Goal: Task Accomplishment & Management: Complete application form

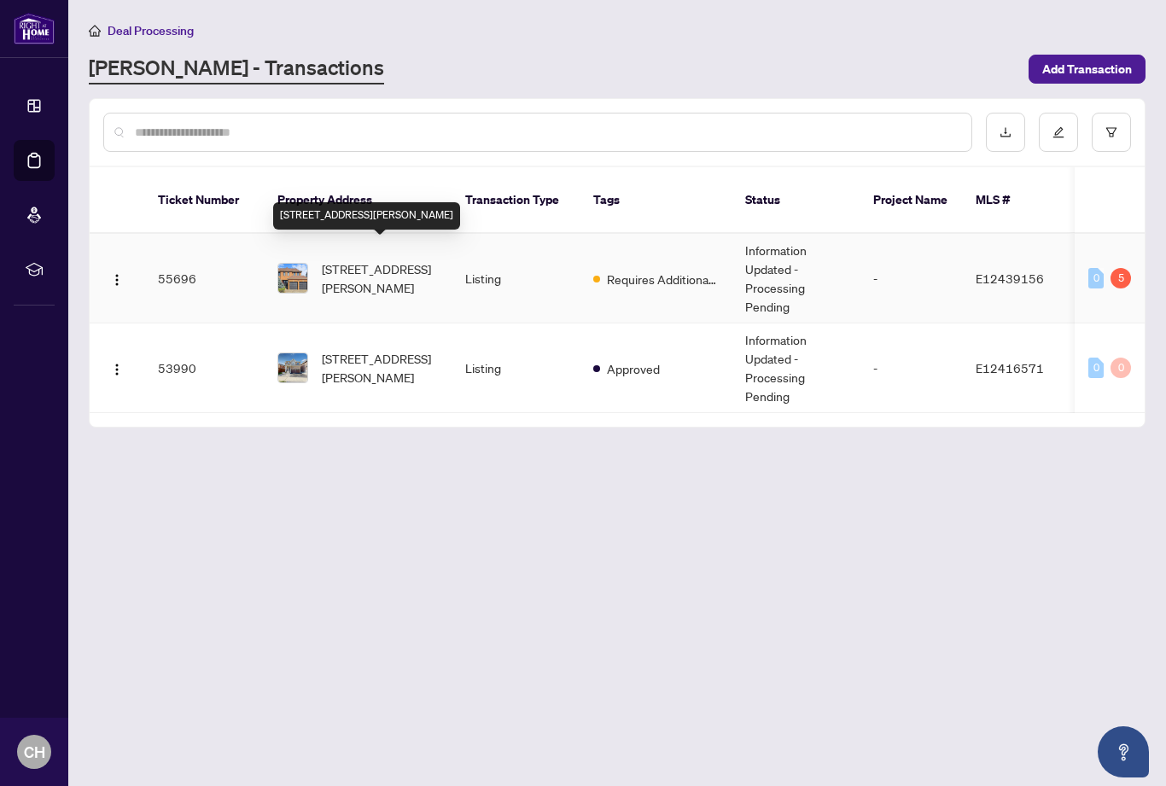
click at [375, 272] on span "[STREET_ADDRESS][PERSON_NAME]" at bounding box center [380, 279] width 116 height 38
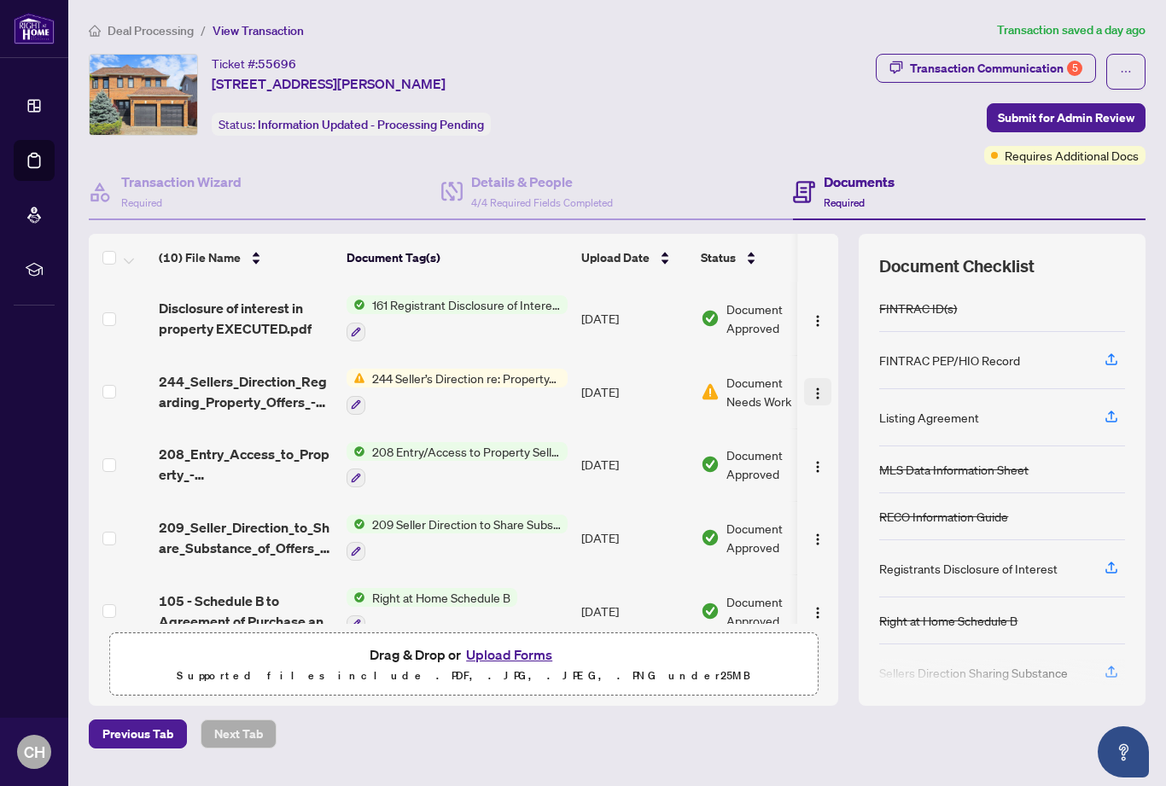
click at [813, 391] on img "button" at bounding box center [818, 394] width 14 height 14
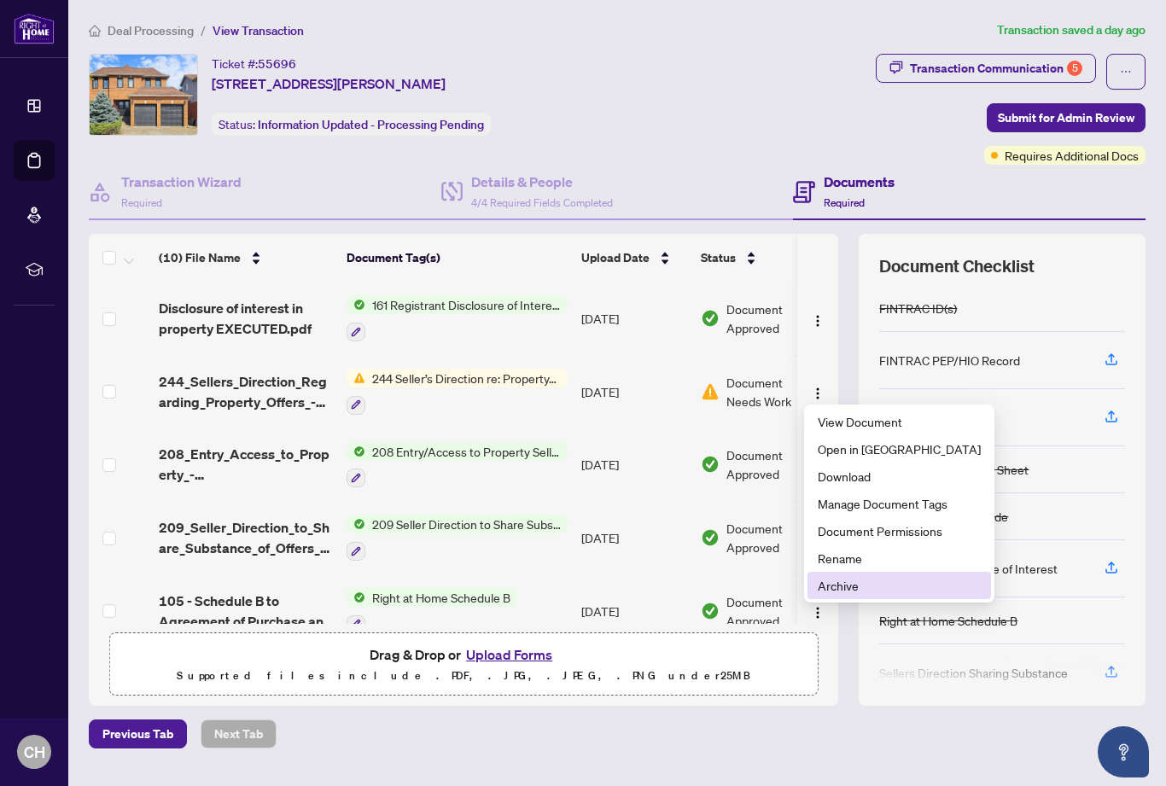
click at [844, 585] on span "Archive" at bounding box center [899, 585] width 163 height 19
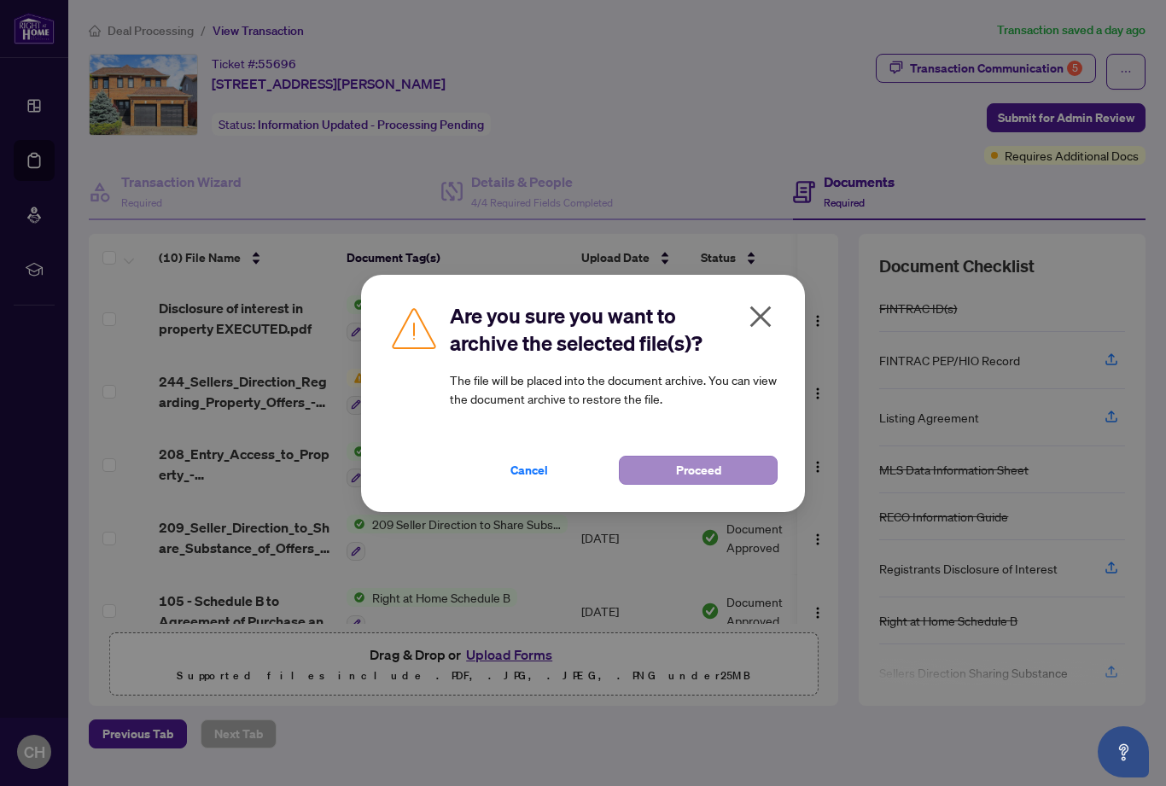
click at [710, 473] on span "Proceed" at bounding box center [698, 470] width 45 height 27
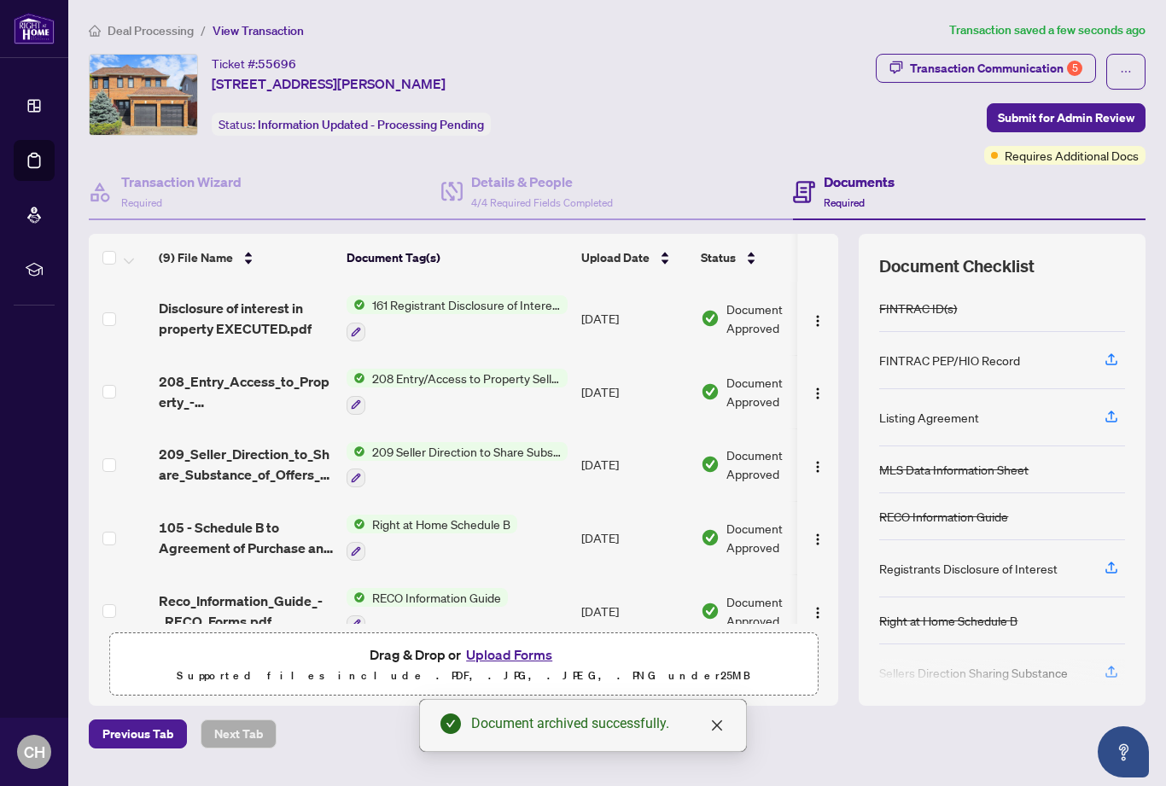
click at [518, 666] on button "Upload Forms" at bounding box center [509, 655] width 96 height 22
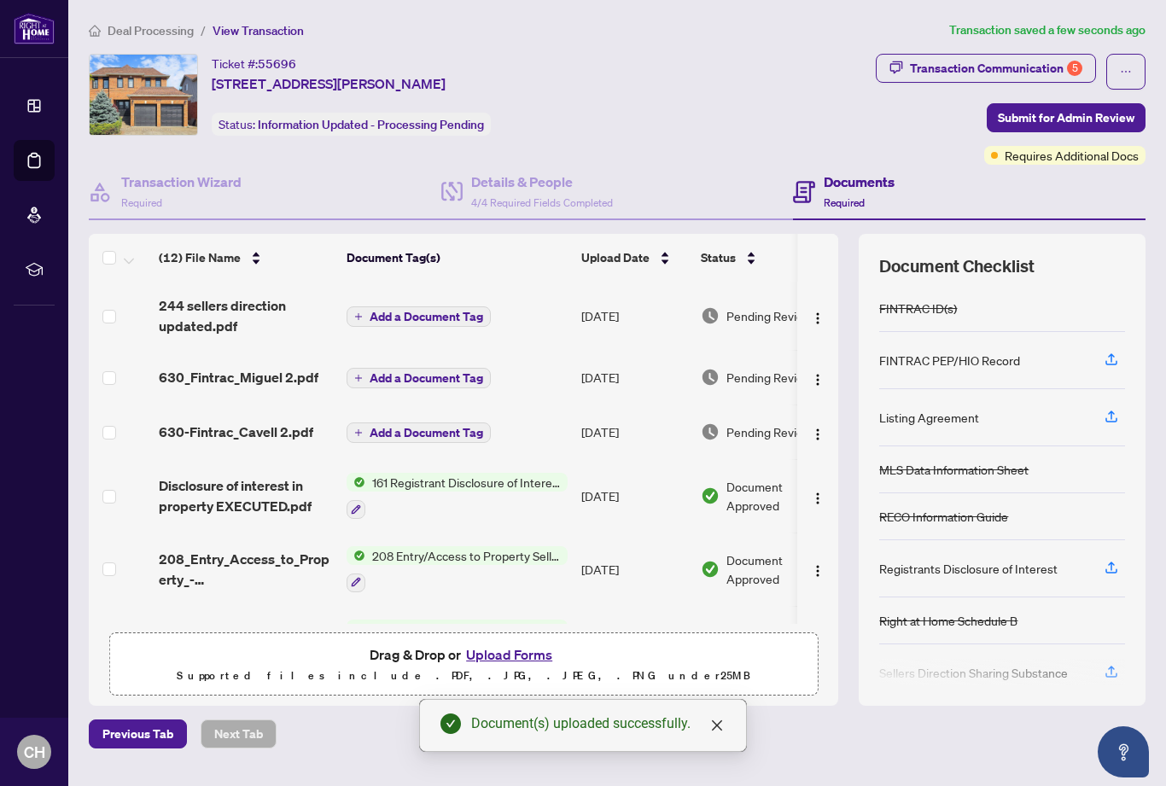
click at [371, 315] on span "Add a Document Tag" at bounding box center [427, 317] width 114 height 12
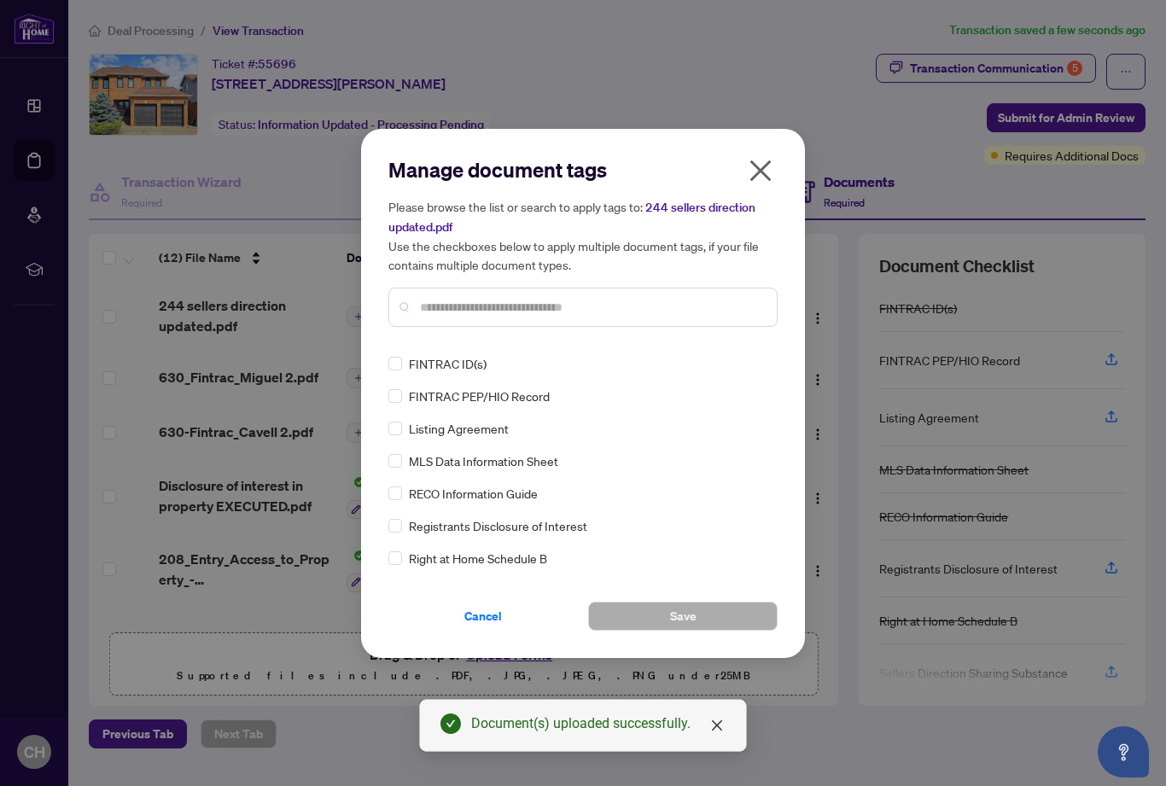
drag, startPoint x: 449, startPoint y: 309, endPoint x: 458, endPoint y: 312, distance: 8.9
click at [449, 306] on input "text" at bounding box center [591, 307] width 343 height 19
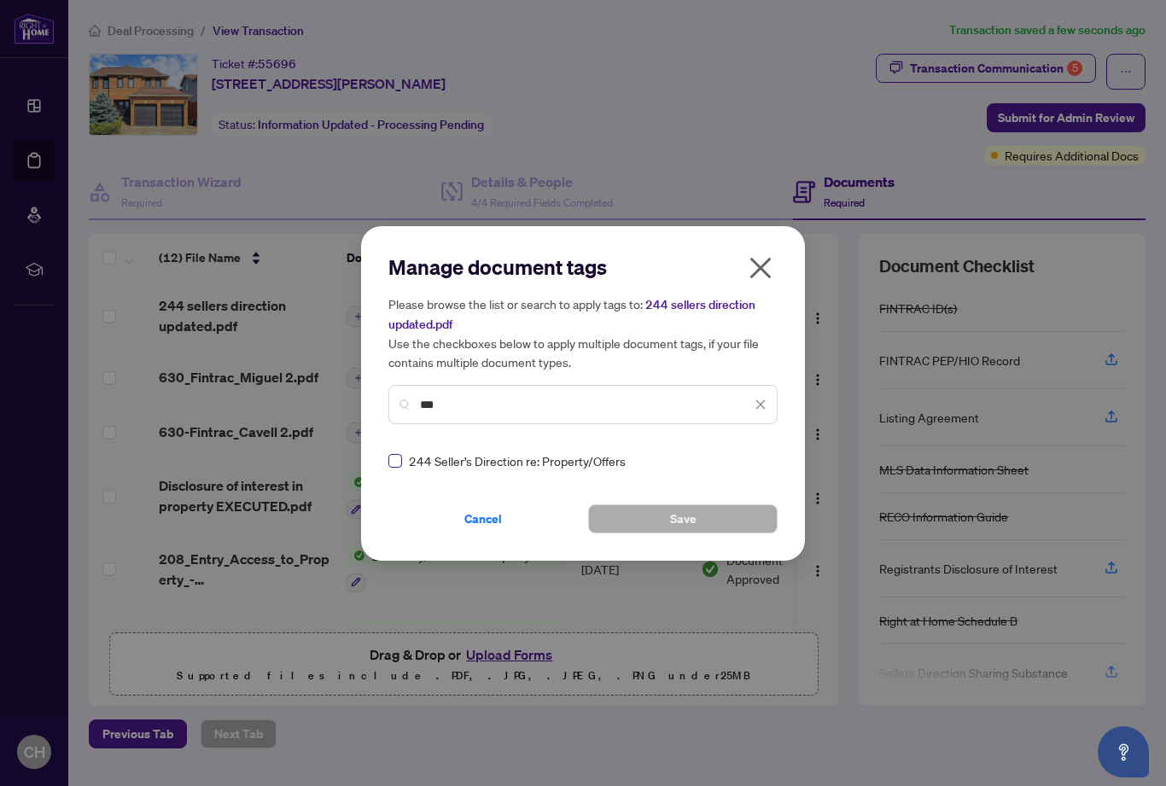
type input "***"
click at [711, 544] on div "Manage document tags Please browse the list or search to apply tags to: 244 sel…" at bounding box center [583, 393] width 444 height 335
click at [704, 512] on button "Save" at bounding box center [683, 519] width 190 height 29
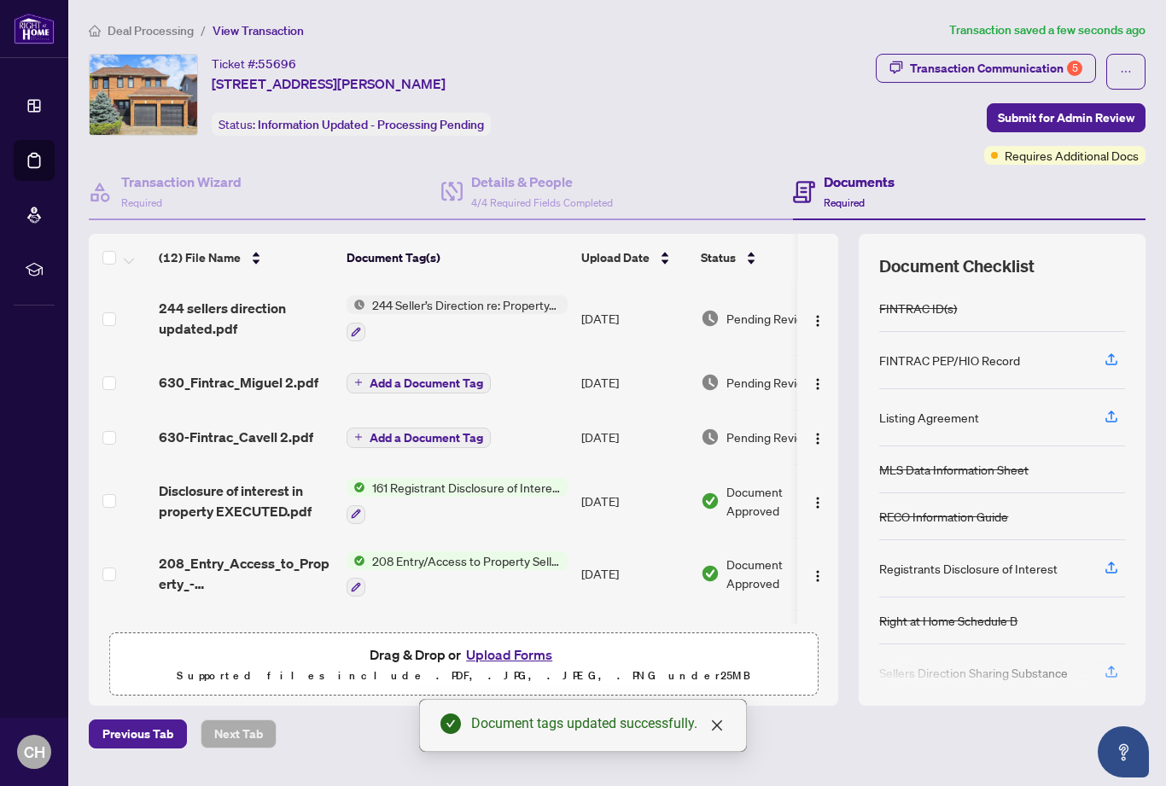
click at [369, 383] on button "Add a Document Tag" at bounding box center [419, 383] width 144 height 20
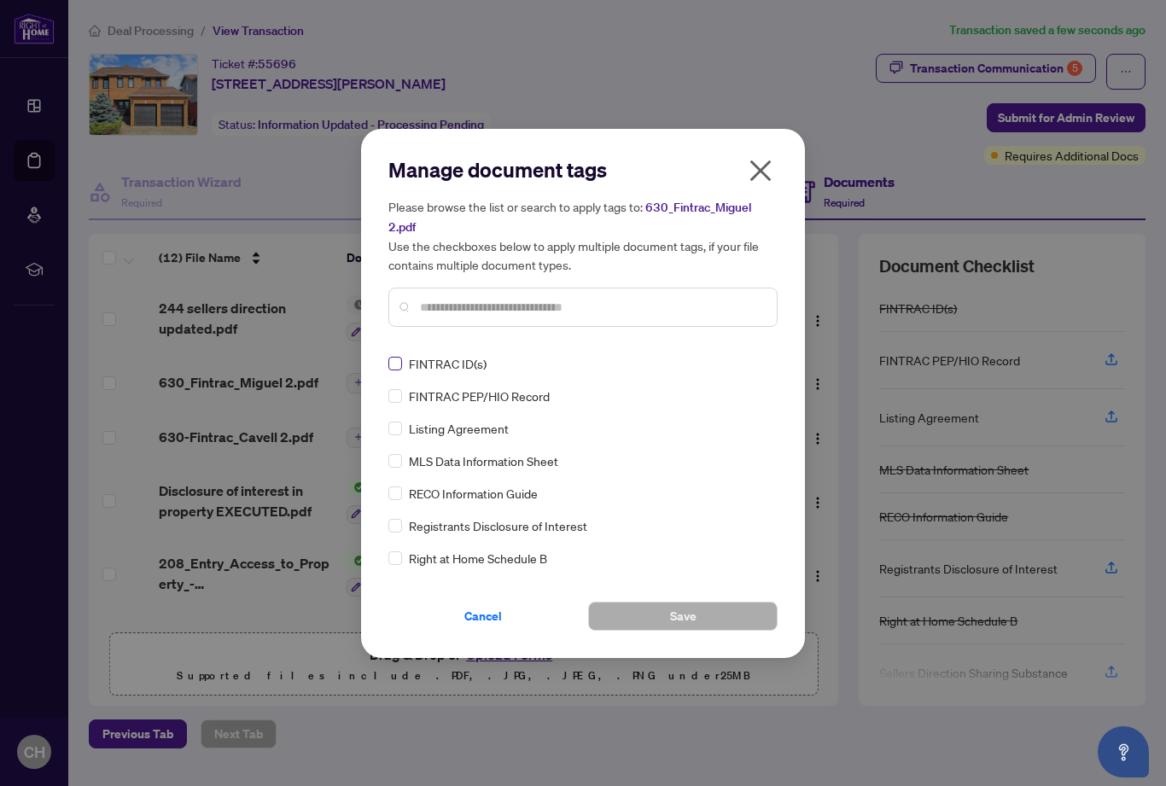
click at [394, 354] on label at bounding box center [395, 363] width 14 height 19
click at [705, 617] on button "Save" at bounding box center [683, 616] width 190 height 29
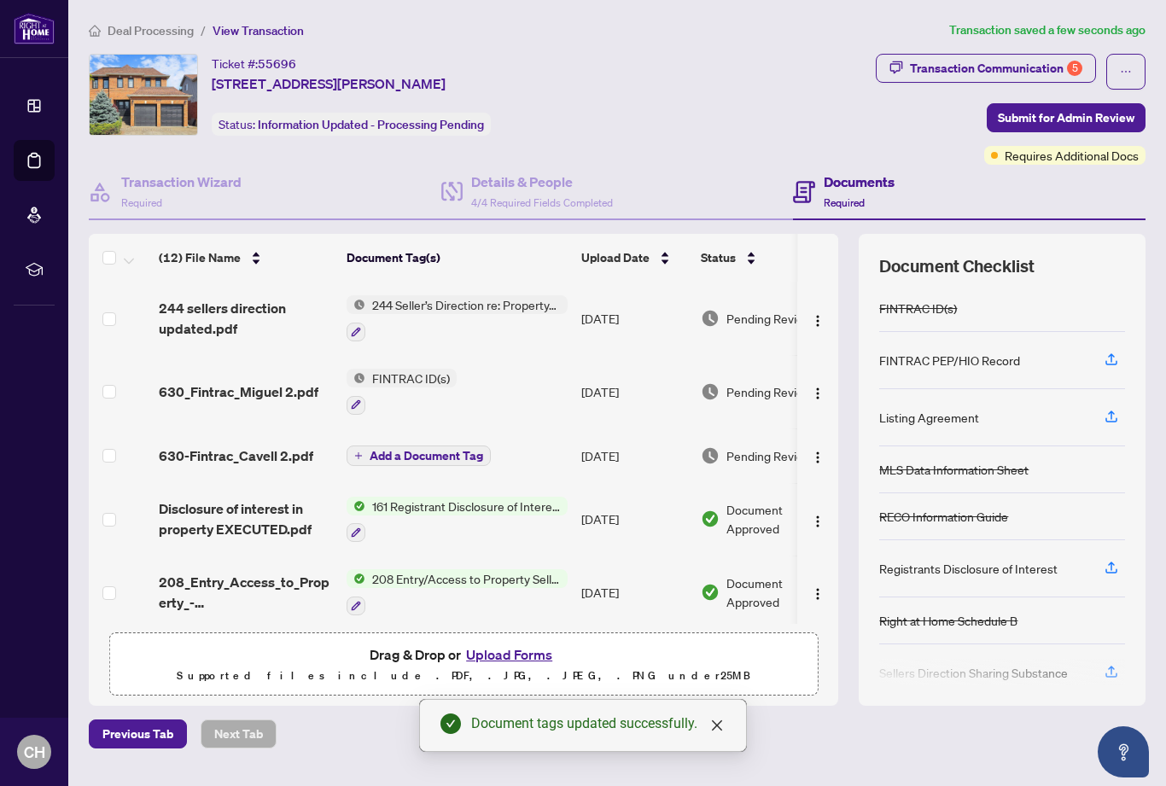
click at [363, 456] on button "Add a Document Tag" at bounding box center [419, 456] width 144 height 20
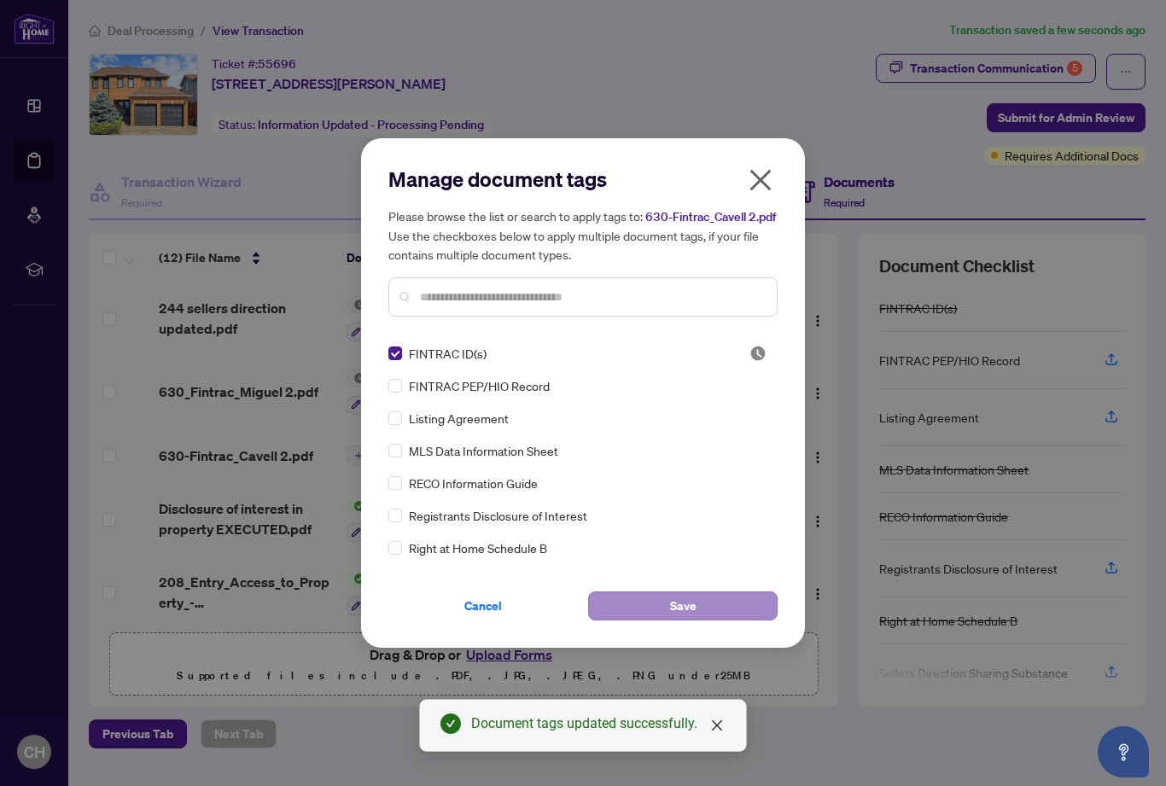
click at [677, 610] on span "Save" at bounding box center [683, 606] width 26 height 27
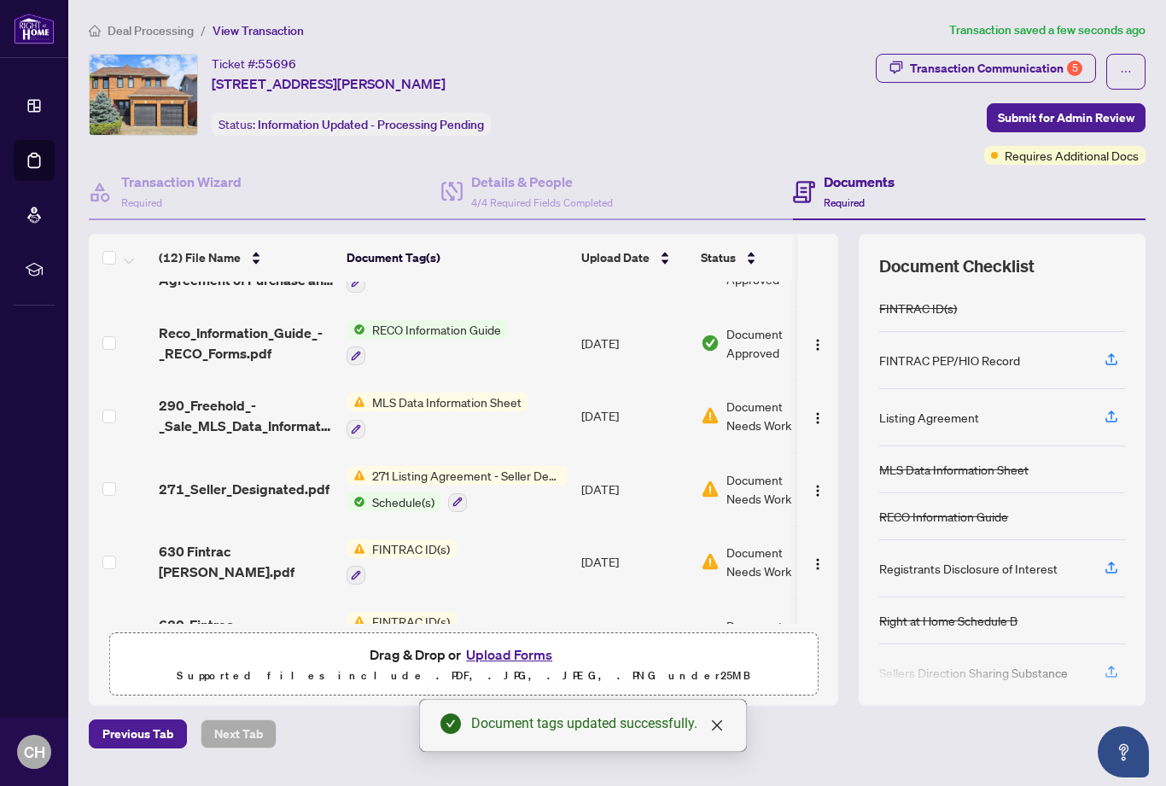
scroll to position [487, 0]
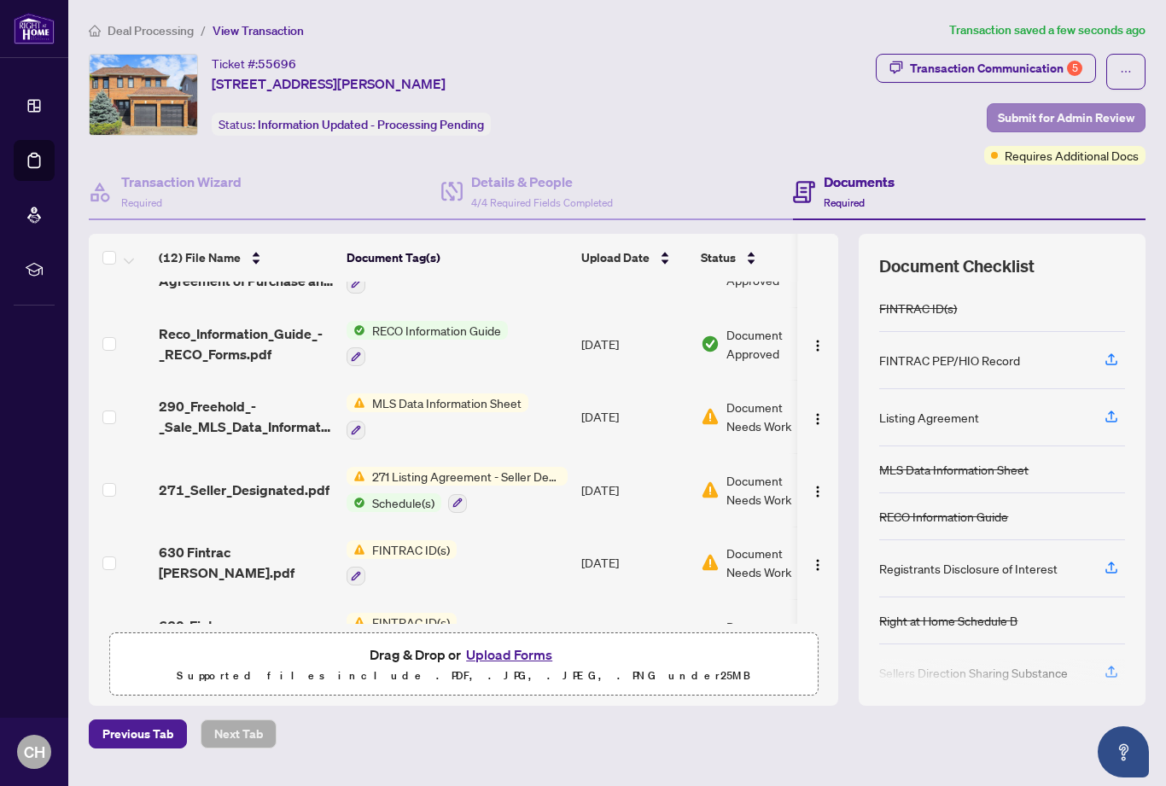
click at [1047, 113] on span "Submit for Admin Review" at bounding box center [1066, 117] width 137 height 27
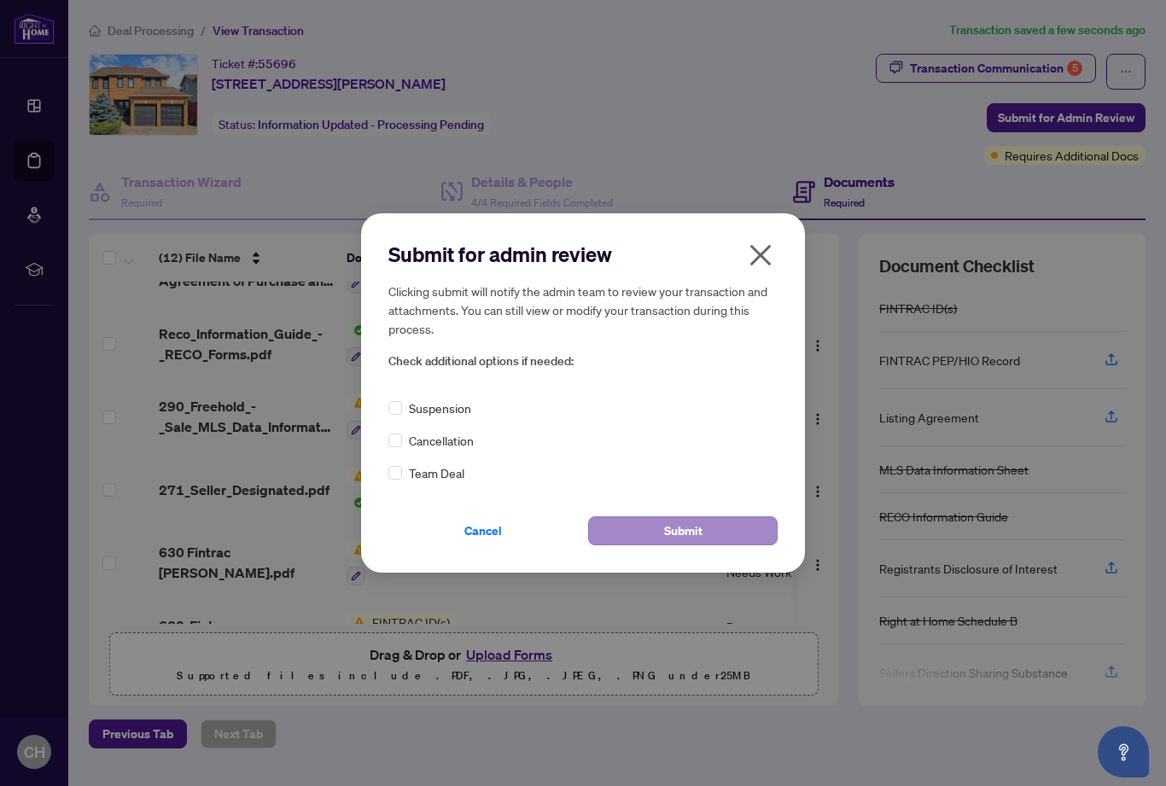
click at [677, 542] on span "Submit" at bounding box center [683, 530] width 38 height 27
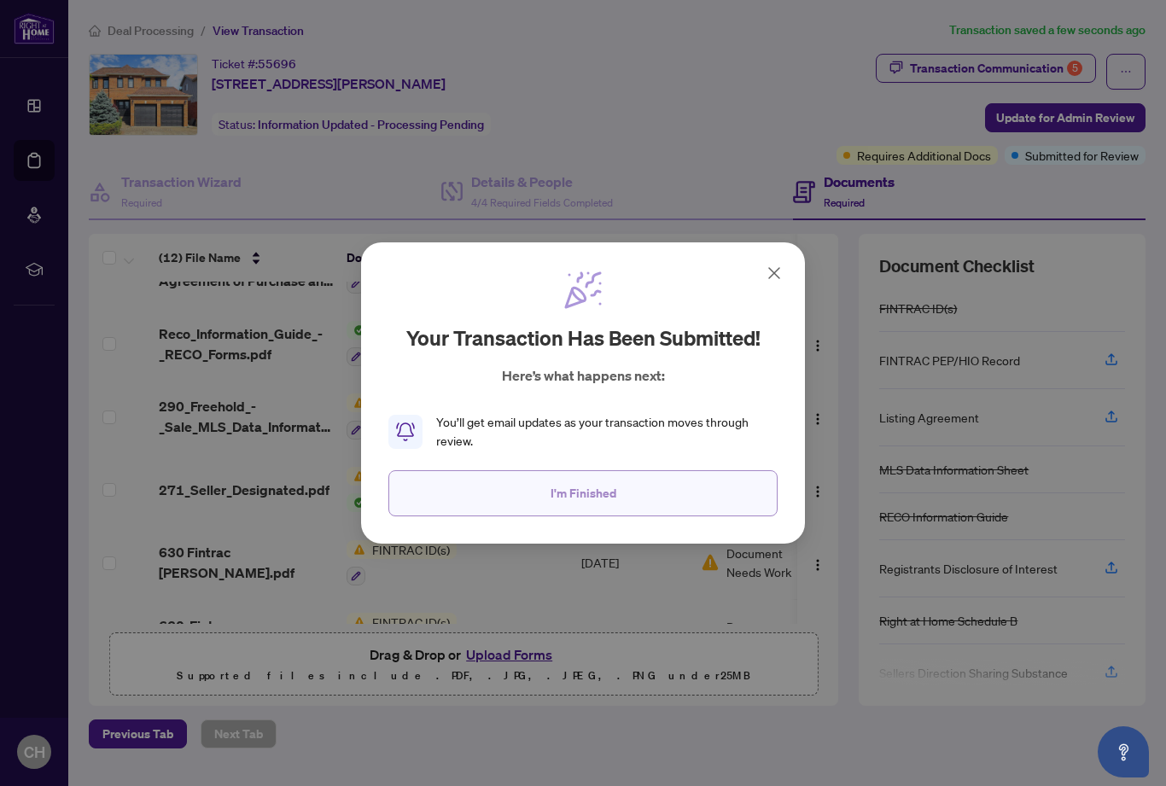
click at [569, 507] on button "I'm Finished" at bounding box center [582, 493] width 389 height 46
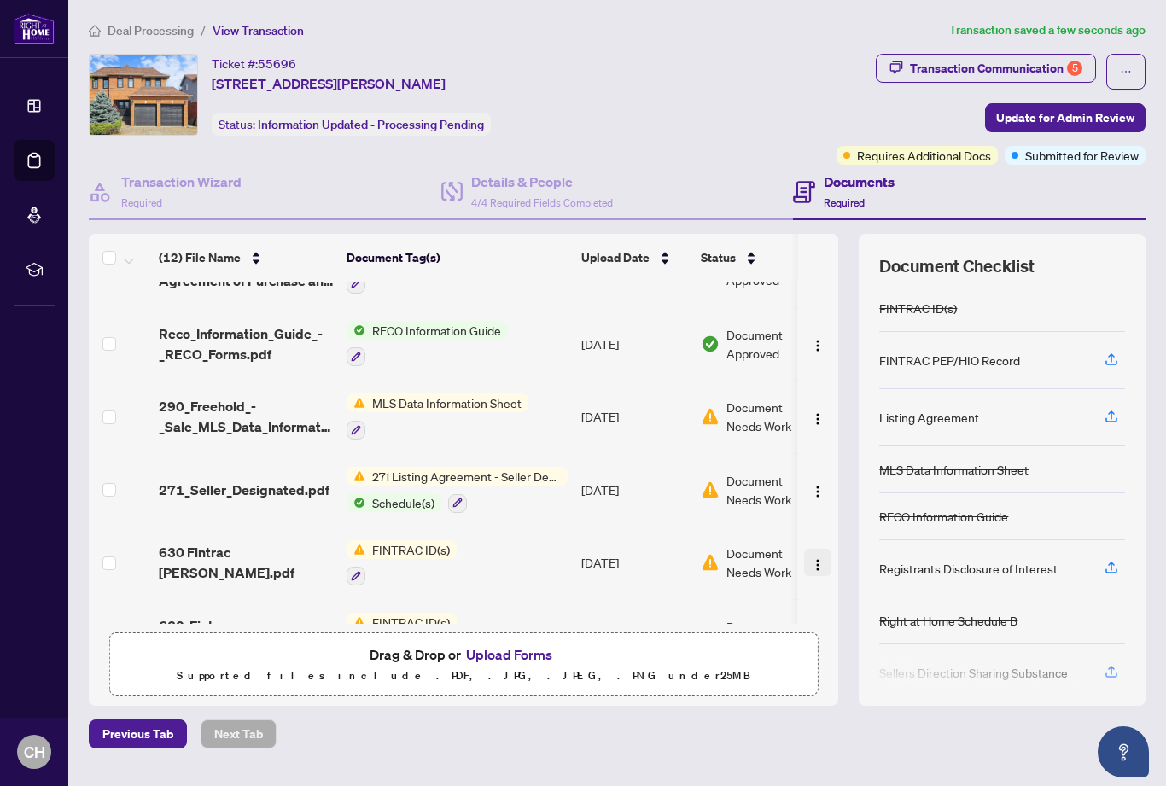
click at [816, 558] on img "button" at bounding box center [818, 565] width 14 height 14
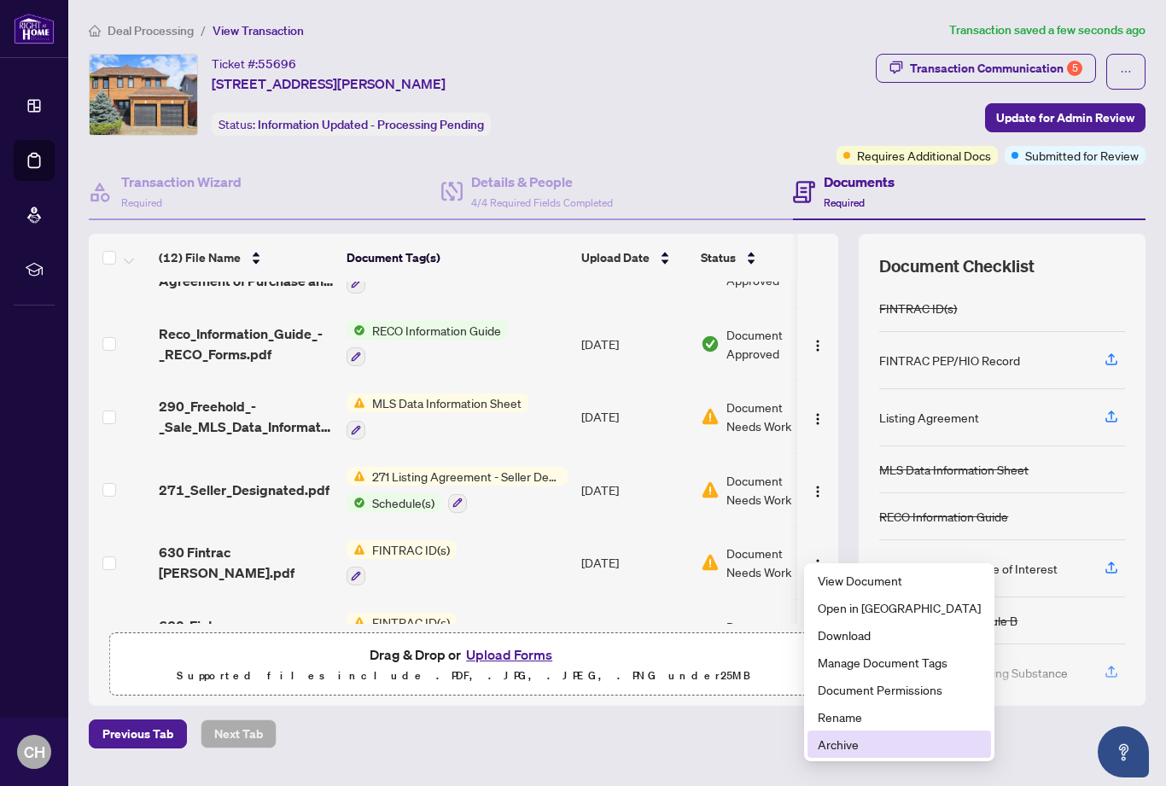
click at [857, 744] on span "Archive" at bounding box center [899, 744] width 163 height 19
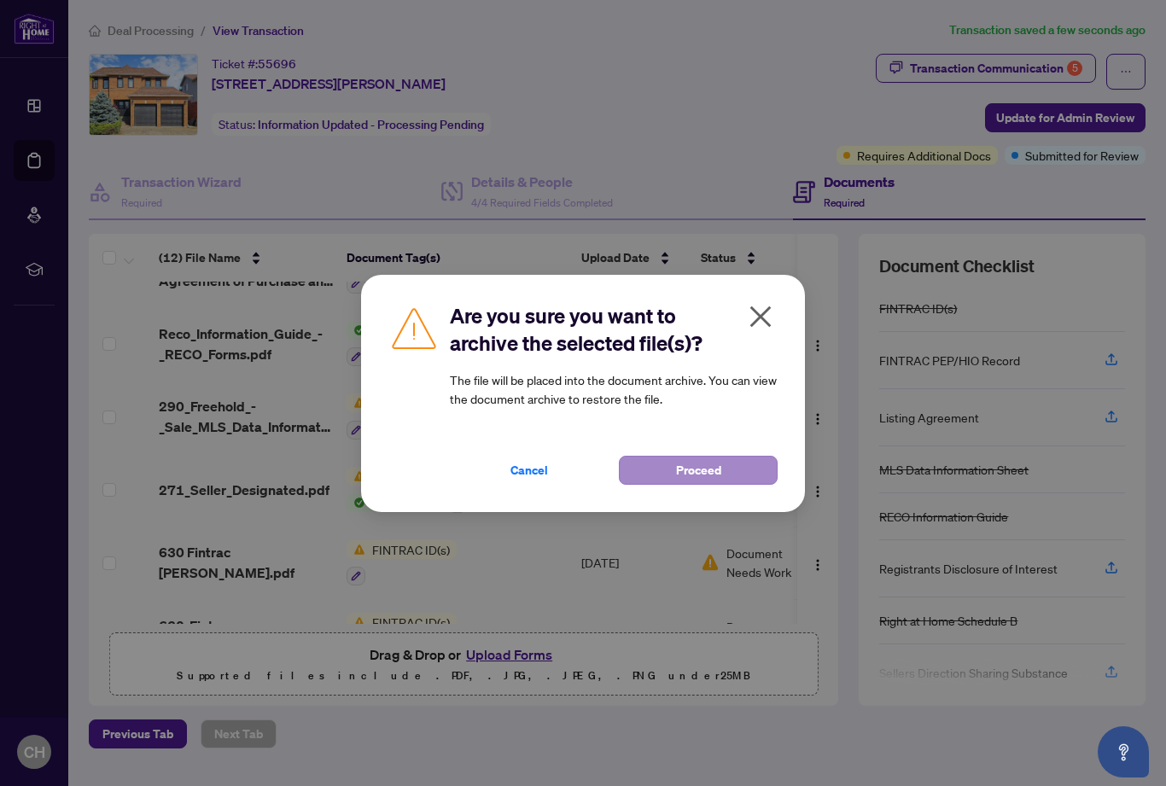
click at [706, 462] on span "Proceed" at bounding box center [698, 470] width 45 height 27
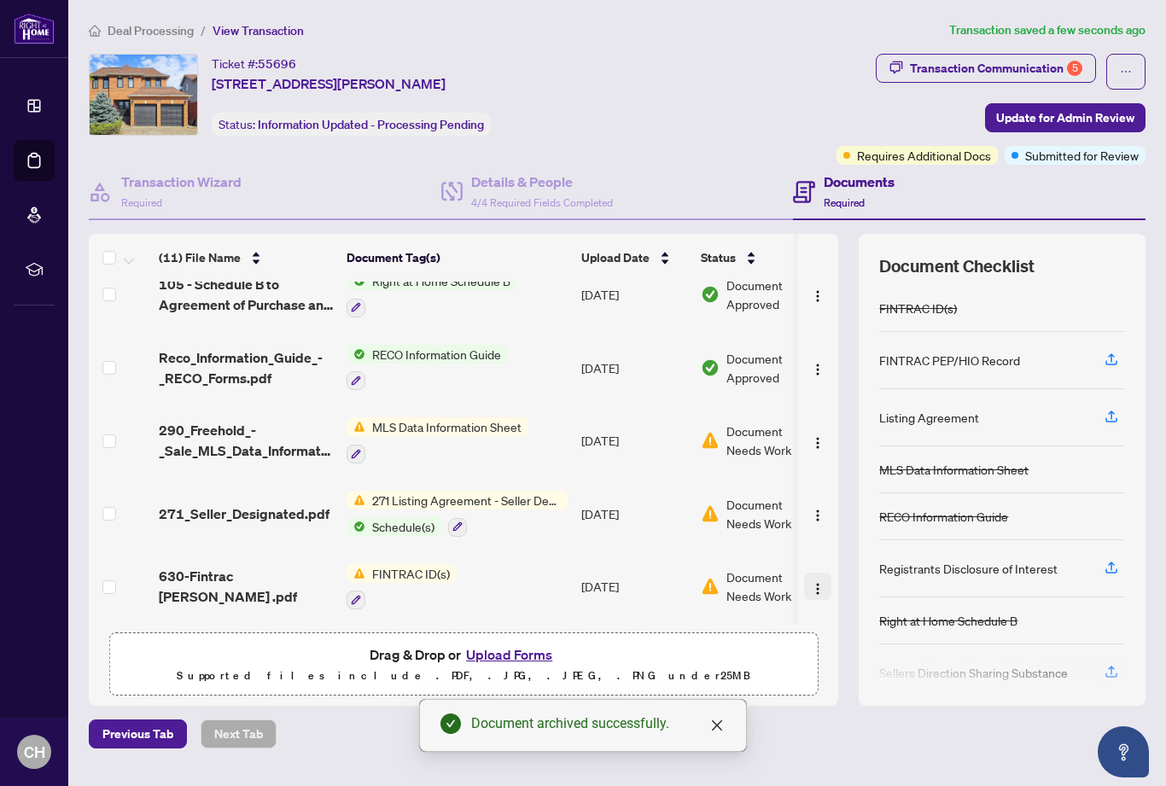
scroll to position [415, 0]
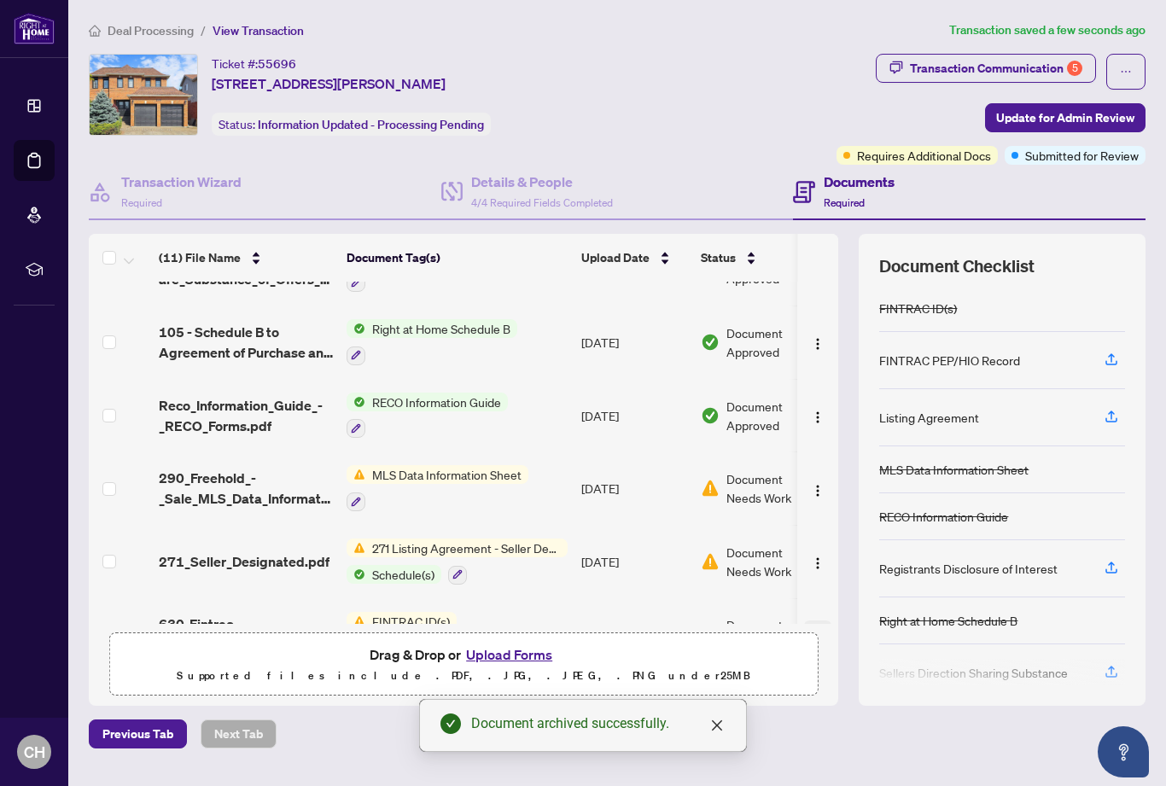
click at [821, 628] on span "button" at bounding box center [818, 634] width 14 height 19
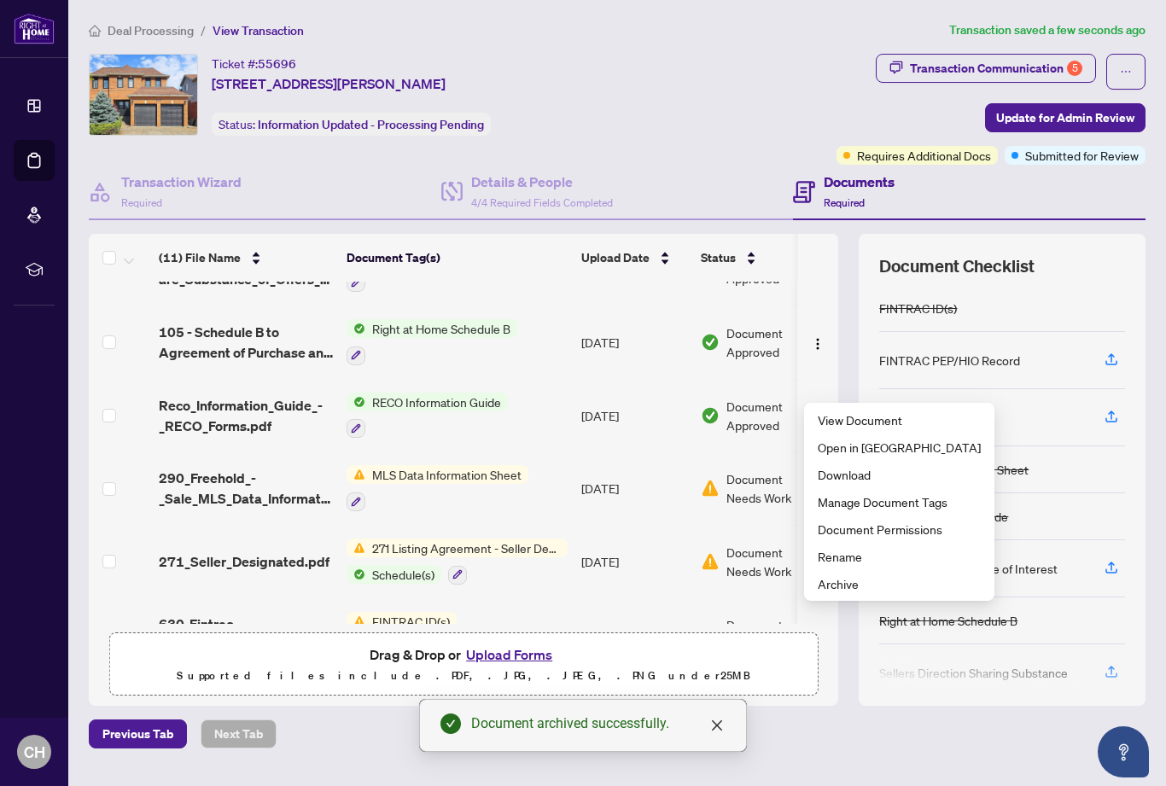
click at [848, 598] on ul "View Document Open in [GEOGRAPHIC_DATA] Download Manage Document Tags Document …" at bounding box center [899, 502] width 190 height 198
click at [833, 589] on span "Archive" at bounding box center [899, 584] width 163 height 19
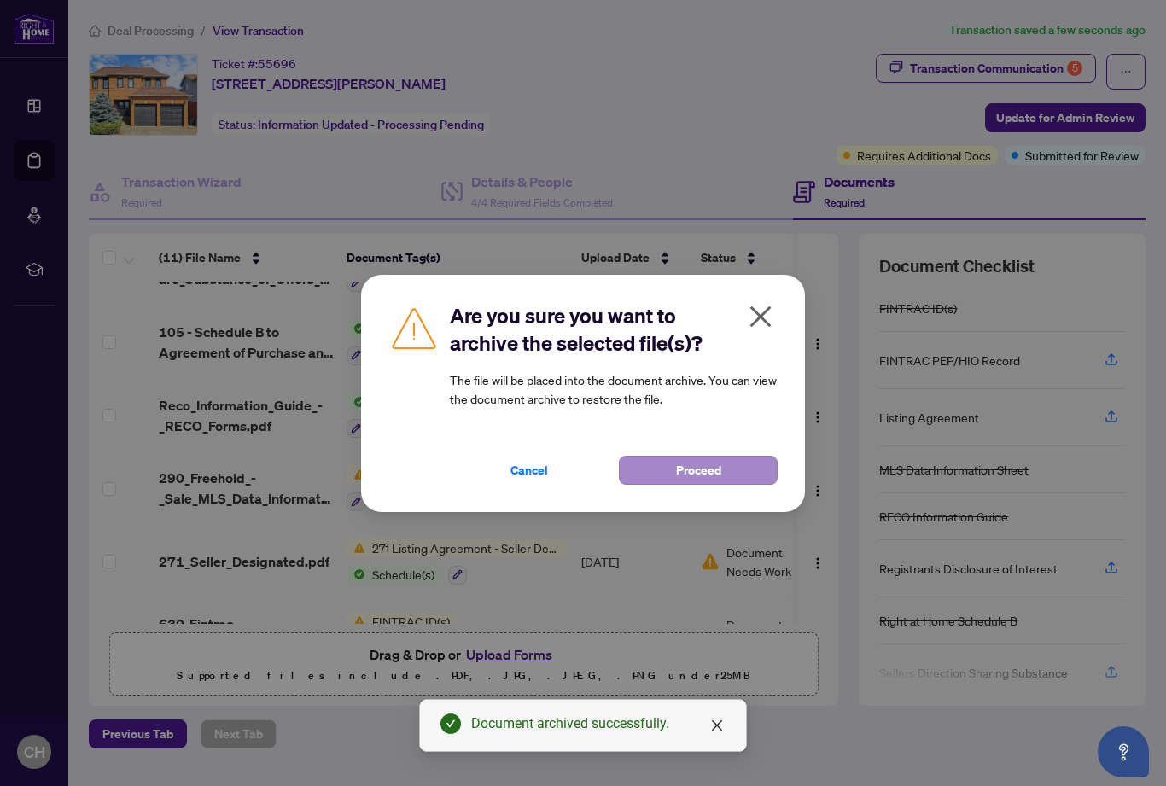
click at [690, 479] on span "Proceed" at bounding box center [698, 470] width 45 height 27
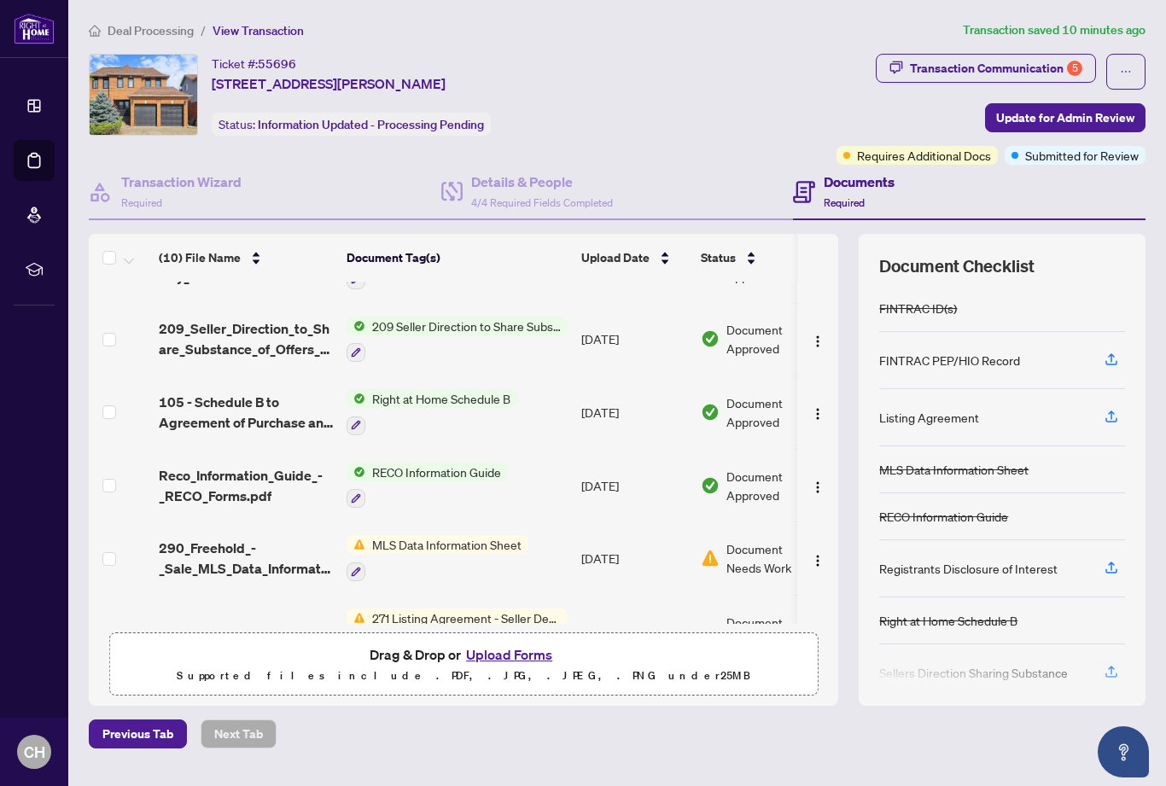
scroll to position [343, 0]
click at [501, 666] on button "Upload Forms" at bounding box center [509, 655] width 96 height 22
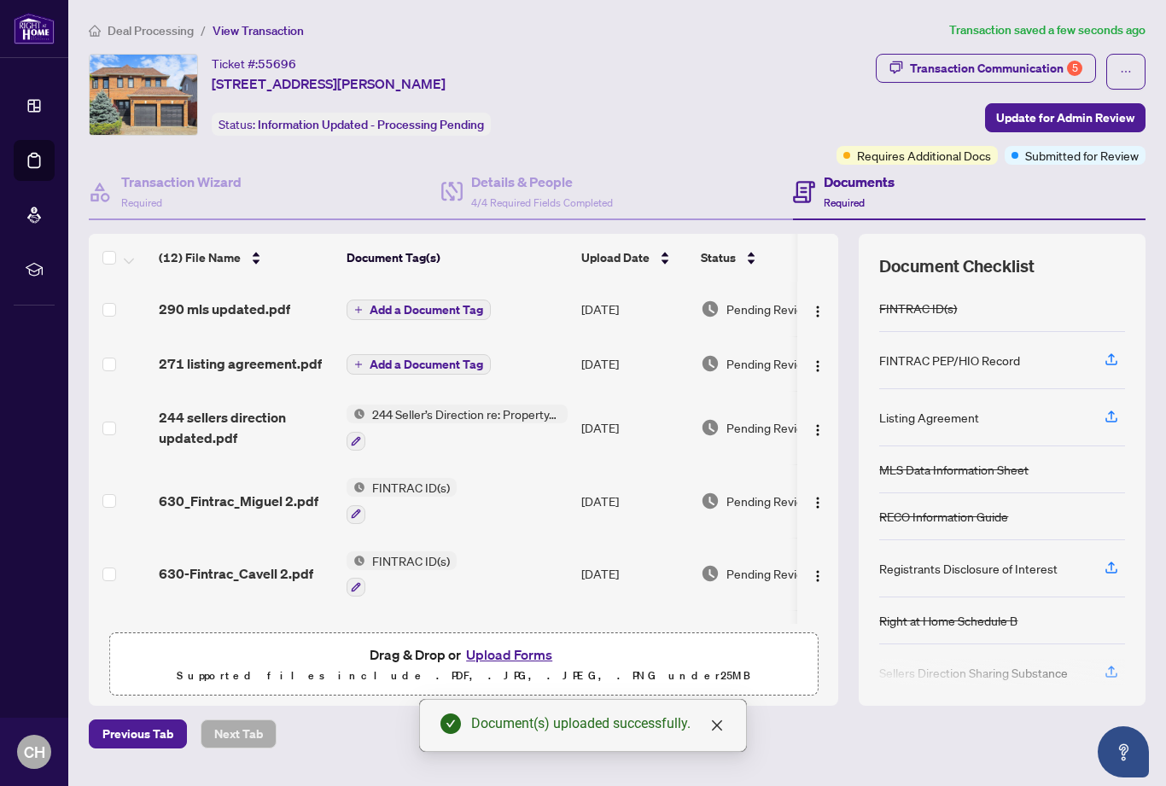
scroll to position [0, 0]
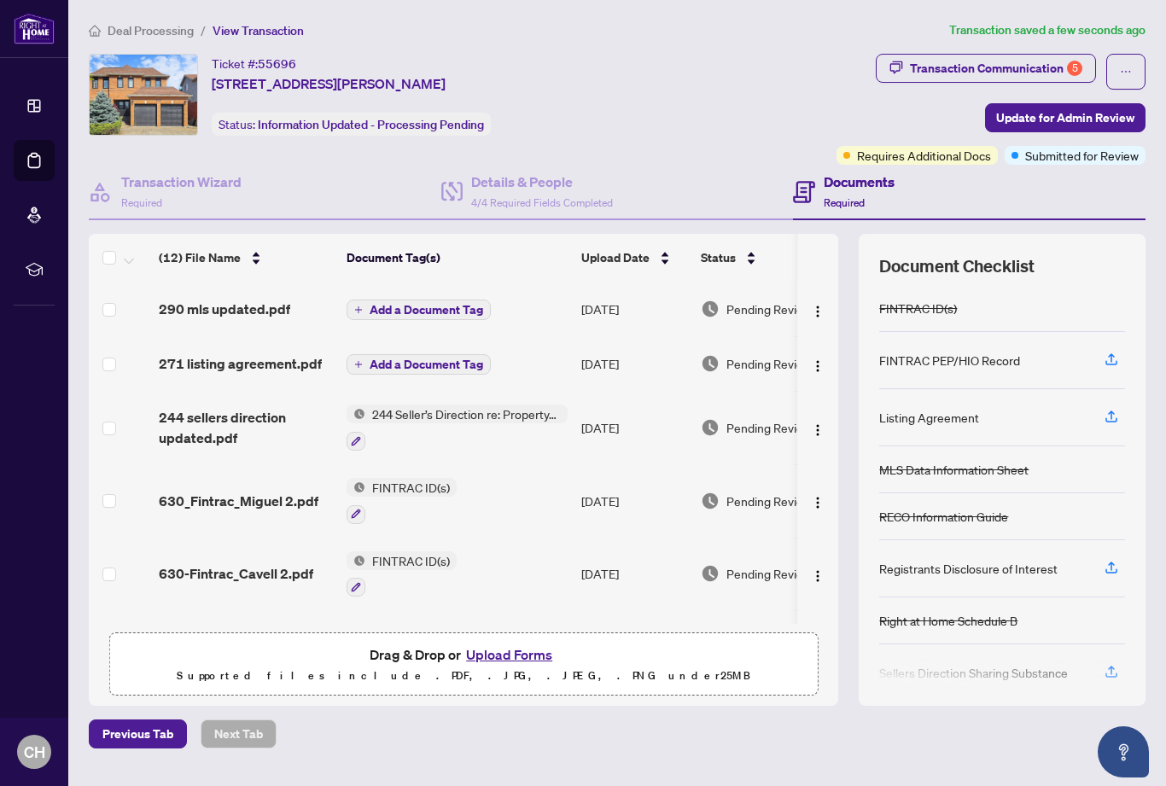
click at [379, 307] on span "Add a Document Tag" at bounding box center [427, 310] width 114 height 12
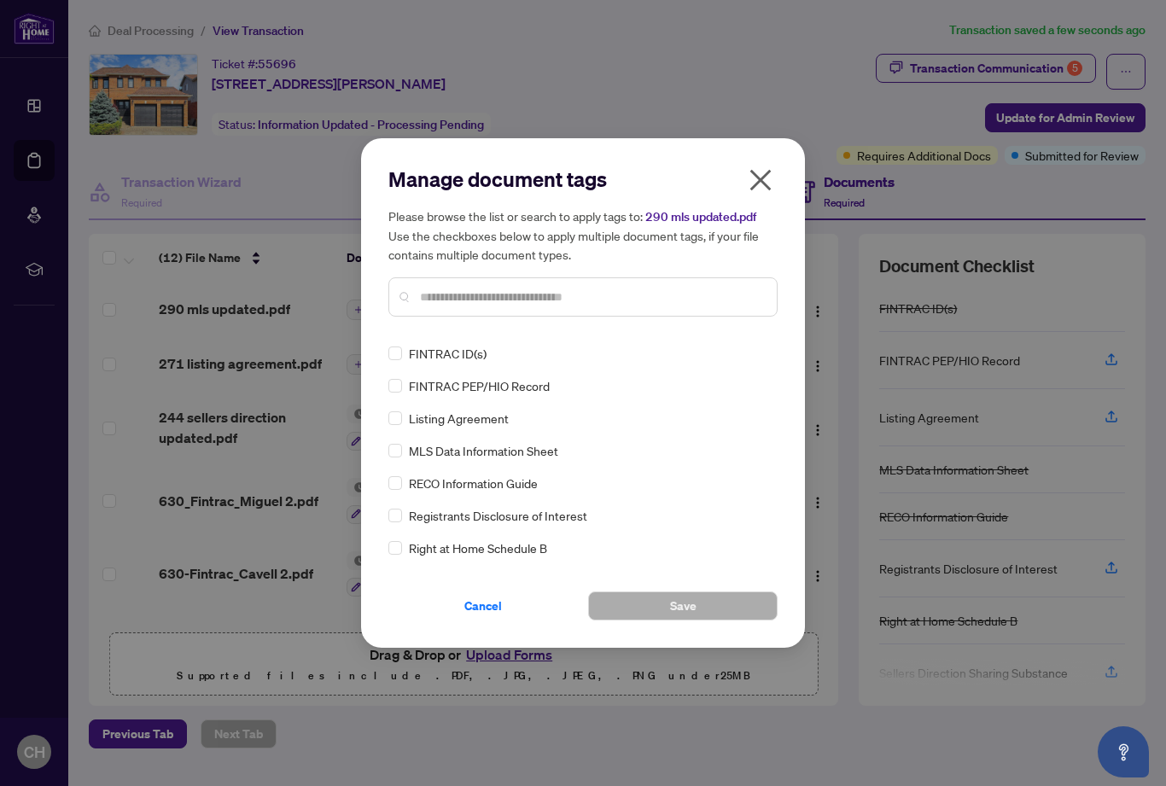
click at [423, 330] on div "Manage document tags Please browse the list or search to apply tags to: 290 mls…" at bounding box center [582, 393] width 389 height 455
click at [686, 606] on span "Save" at bounding box center [683, 606] width 26 height 27
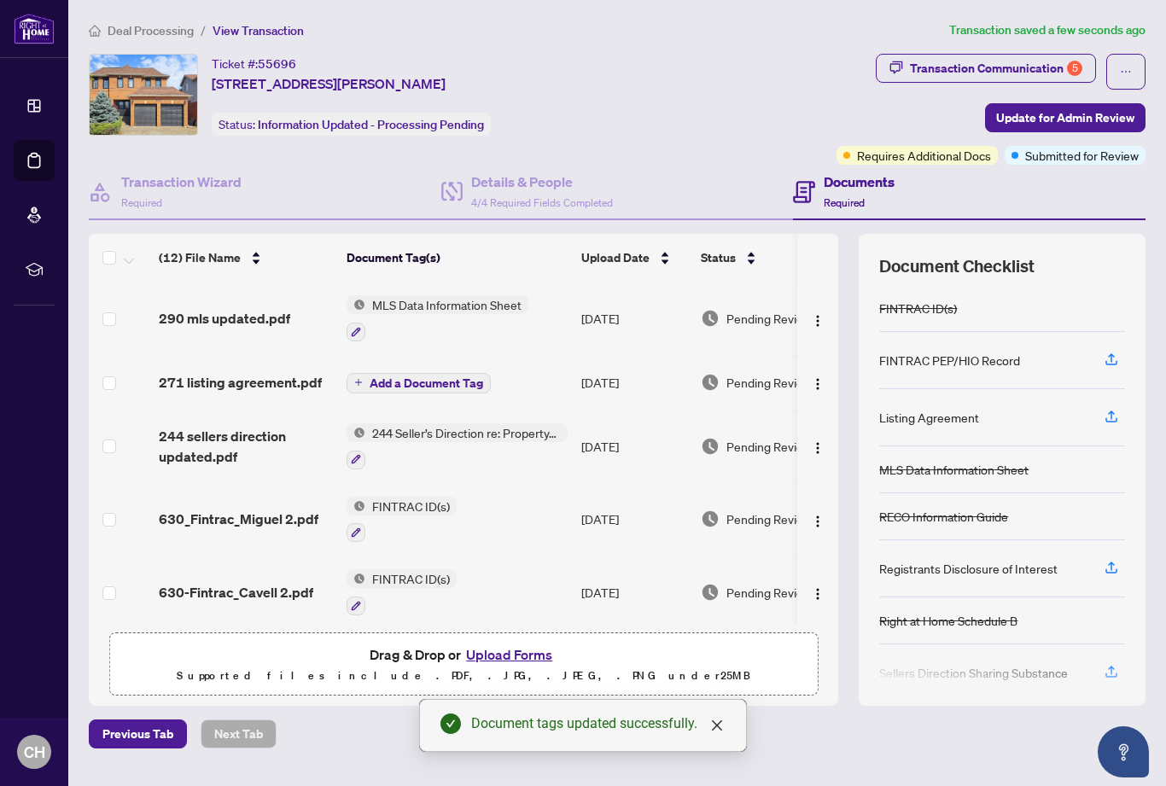
click at [365, 383] on button "Add a Document Tag" at bounding box center [419, 383] width 144 height 20
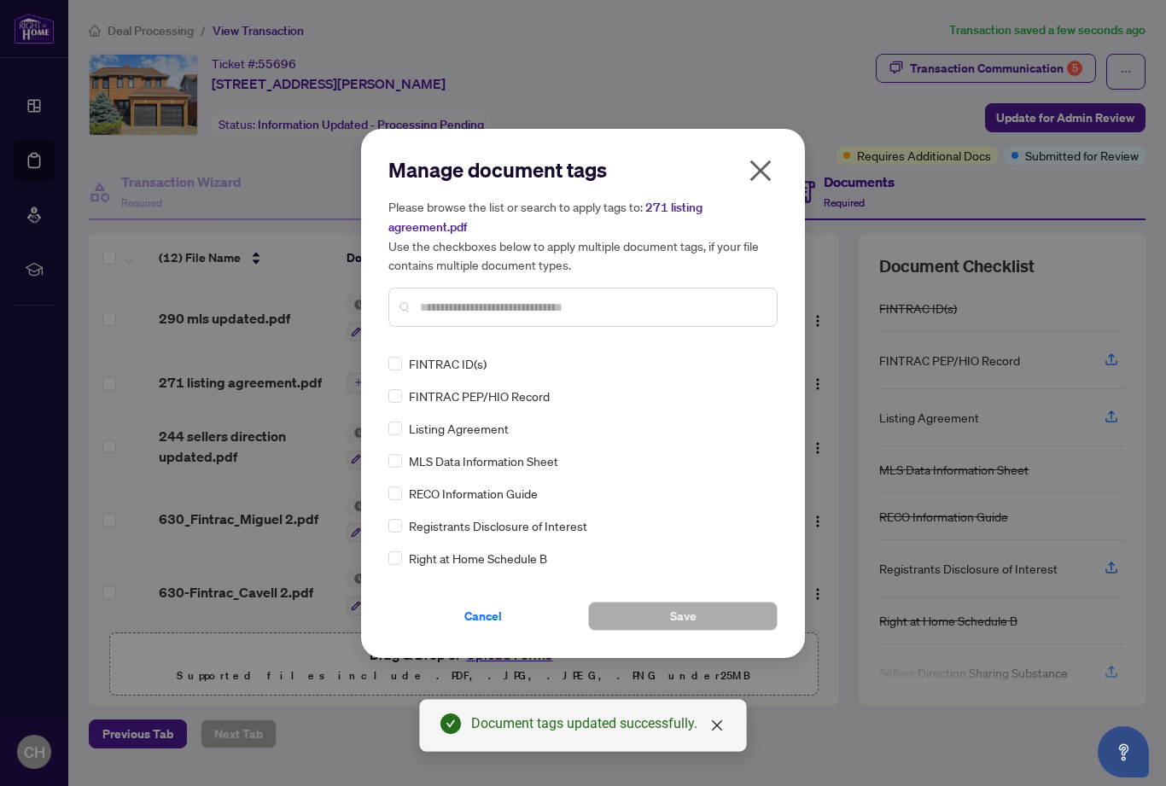
click at [422, 304] on input "text" at bounding box center [591, 307] width 343 height 19
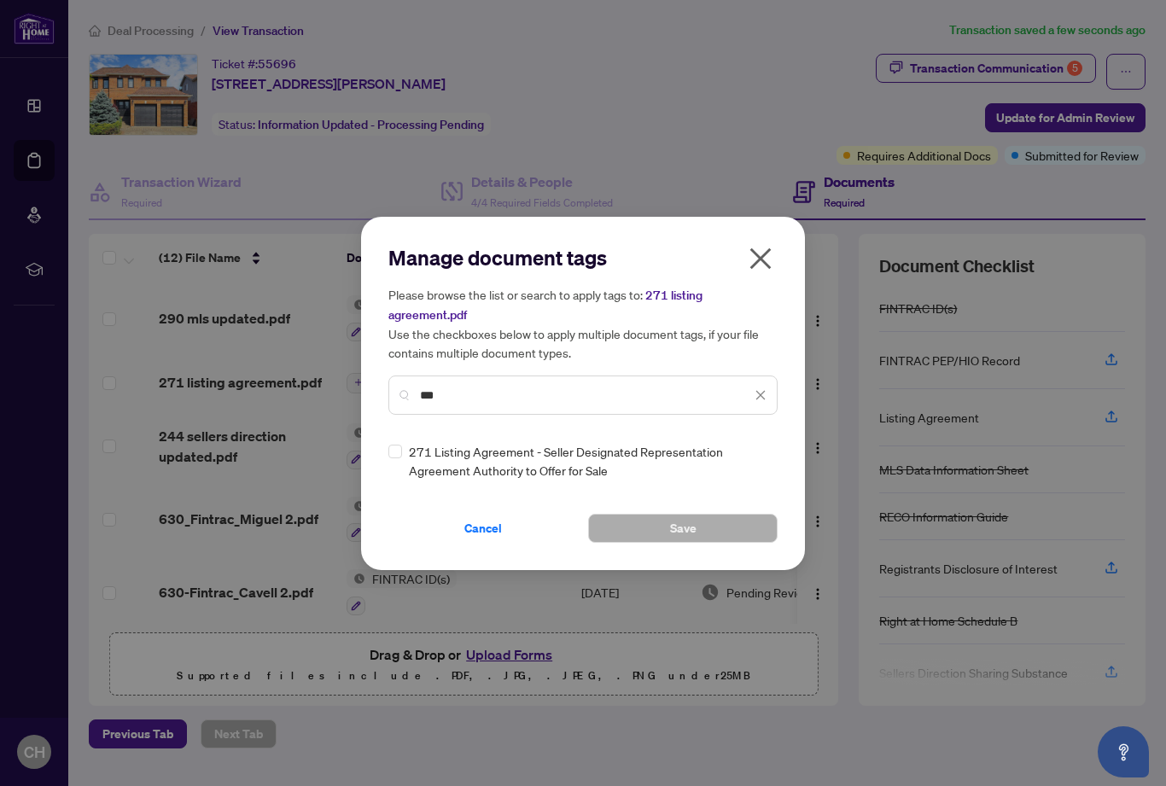
type input "***"
click at [666, 533] on button "Save" at bounding box center [683, 528] width 190 height 29
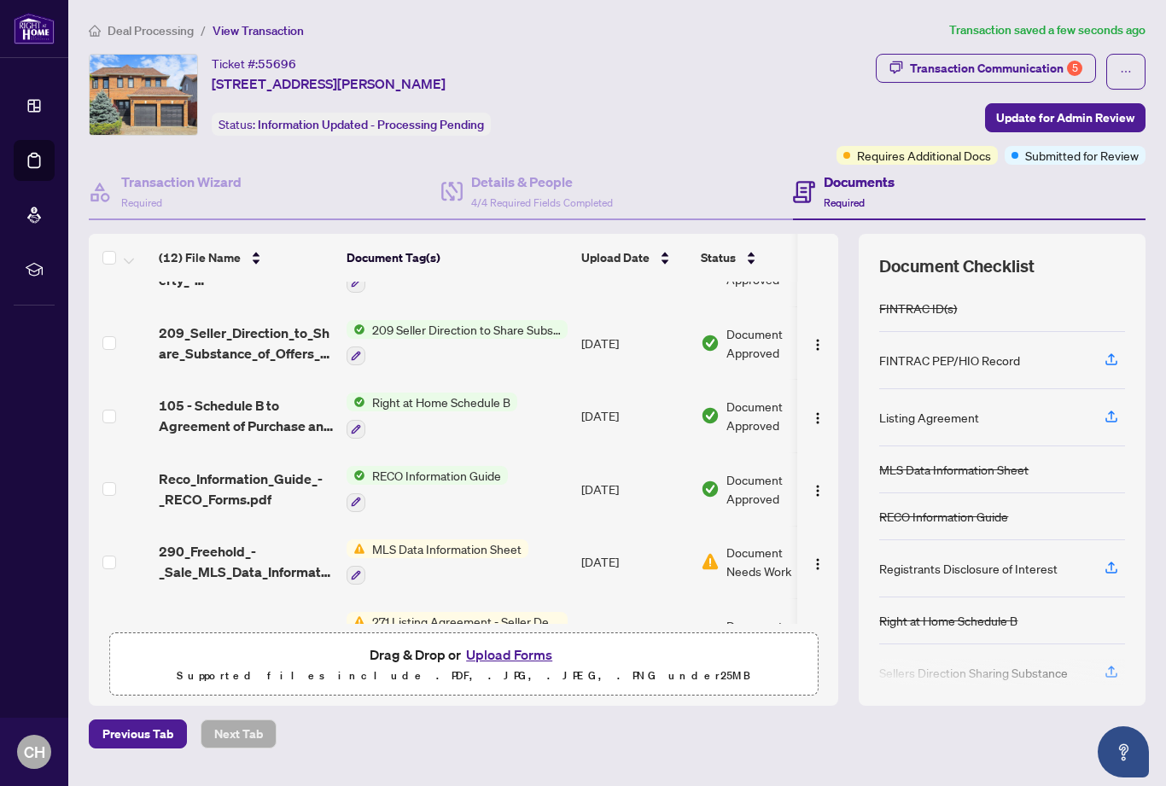
scroll to position [487, 0]
click at [821, 558] on img "button" at bounding box center [818, 565] width 14 height 14
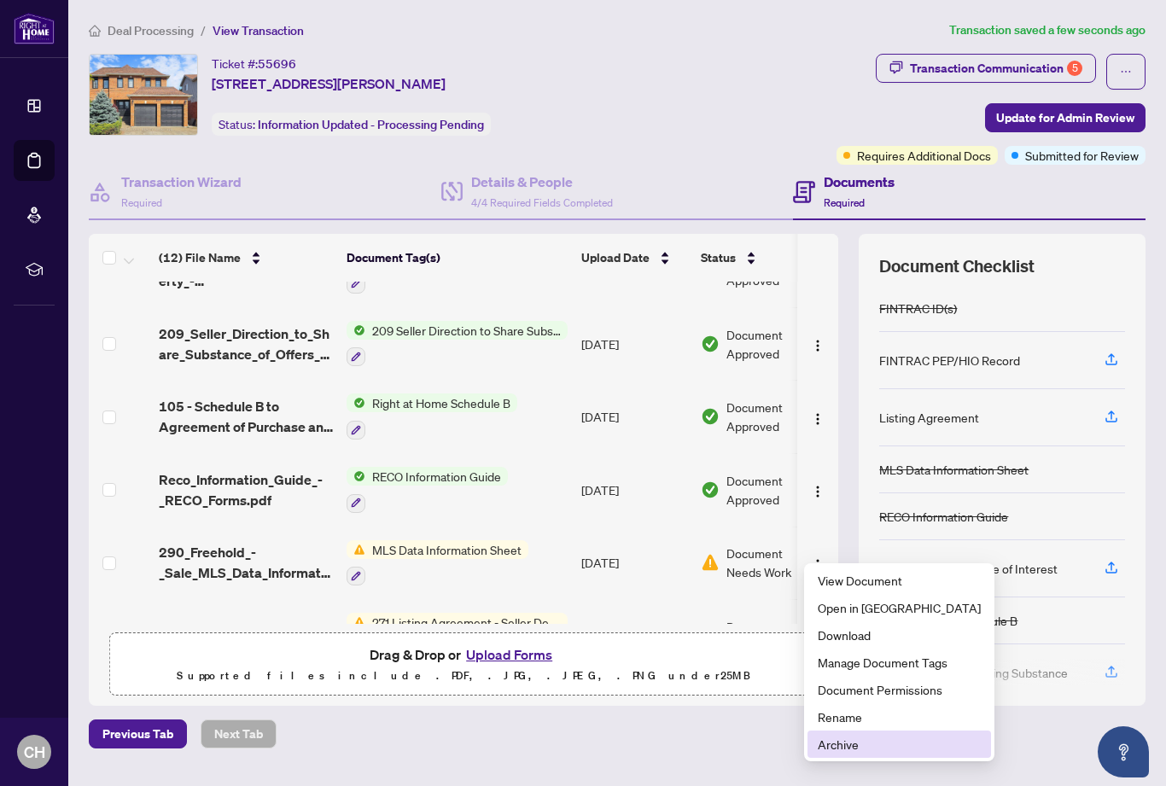
click at [850, 752] on span "Archive" at bounding box center [899, 744] width 163 height 19
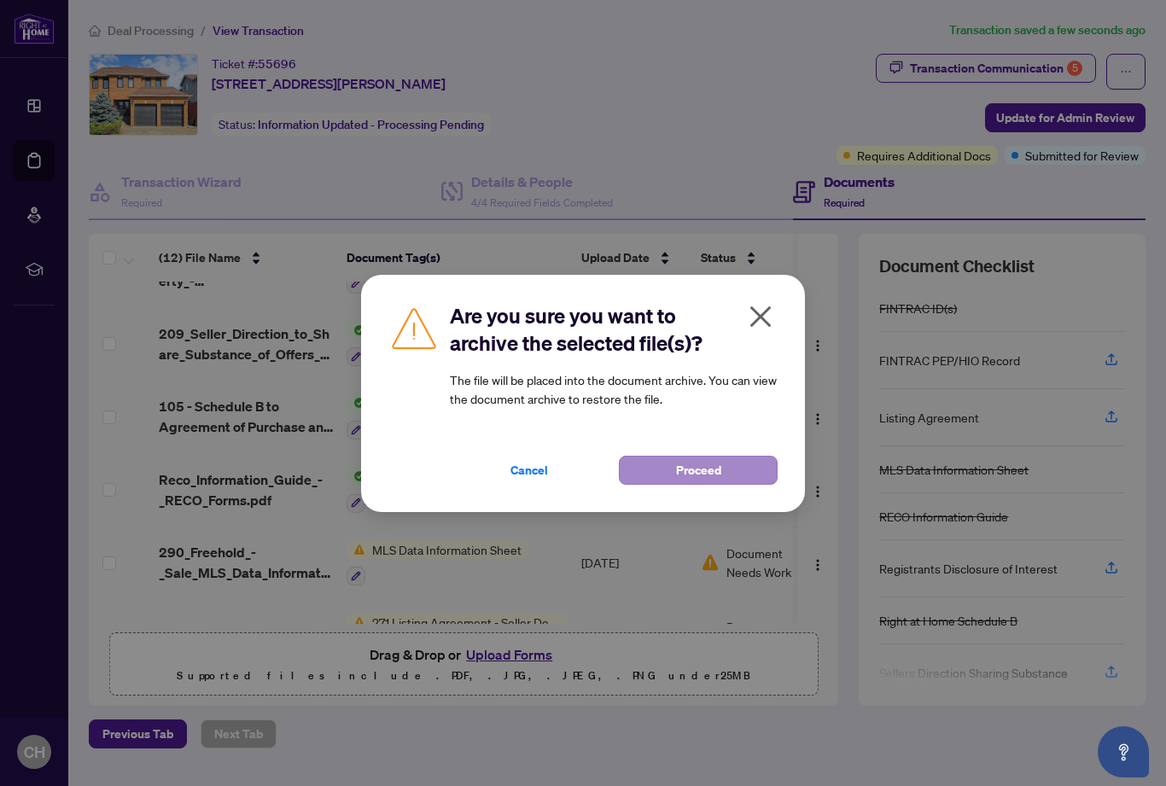
click at [697, 470] on span "Proceed" at bounding box center [698, 470] width 45 height 27
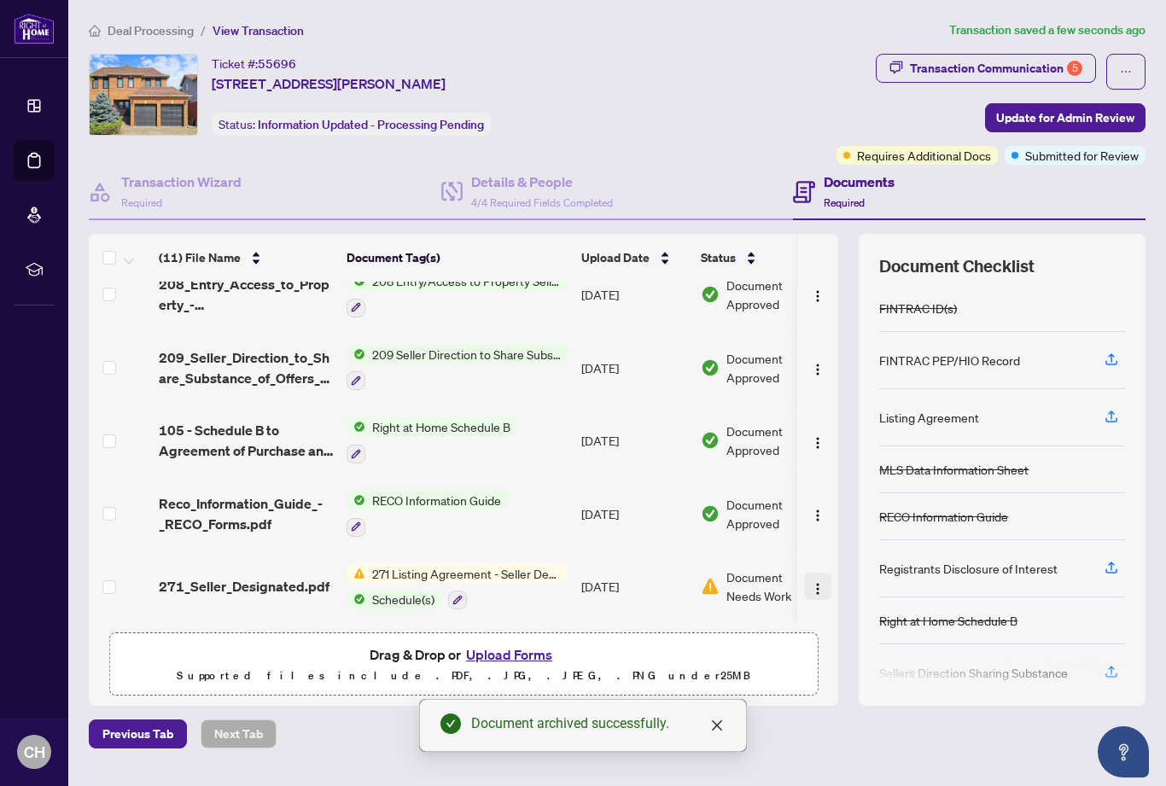
scroll to position [415, 0]
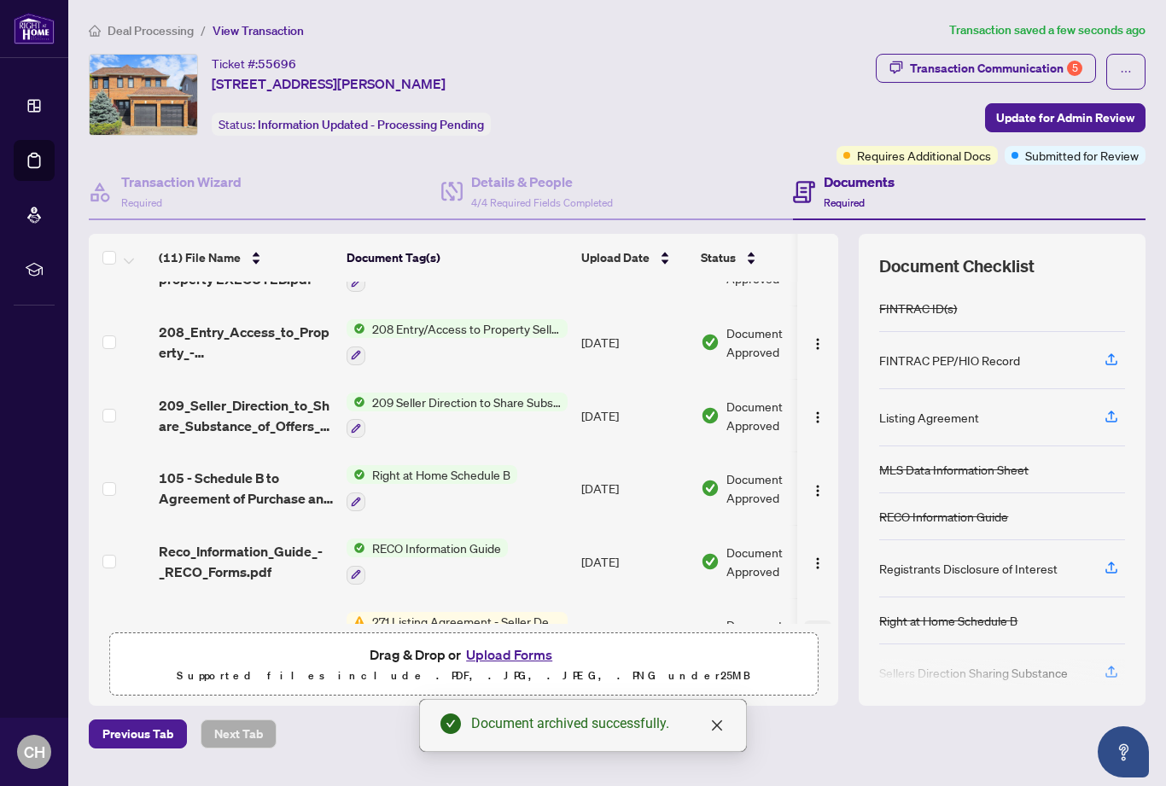
click at [817, 628] on span "button" at bounding box center [818, 634] width 14 height 19
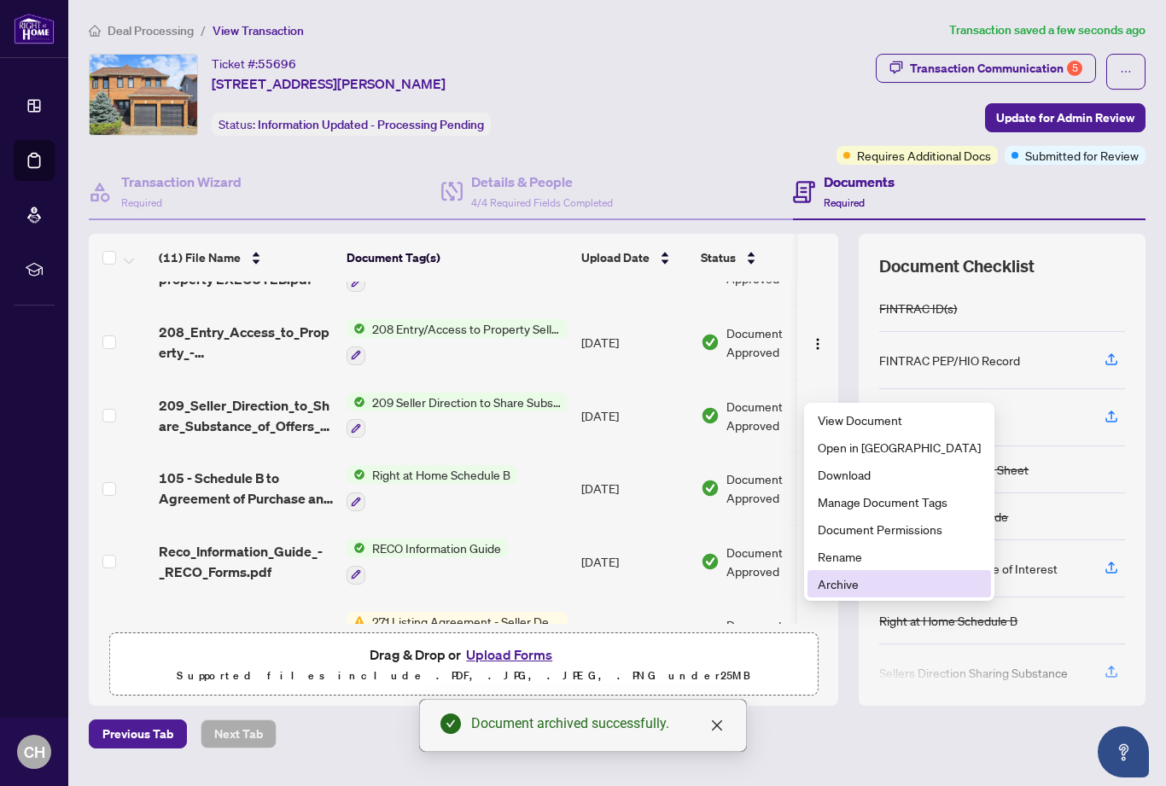
click at [846, 593] on li "Archive" at bounding box center [900, 583] width 184 height 27
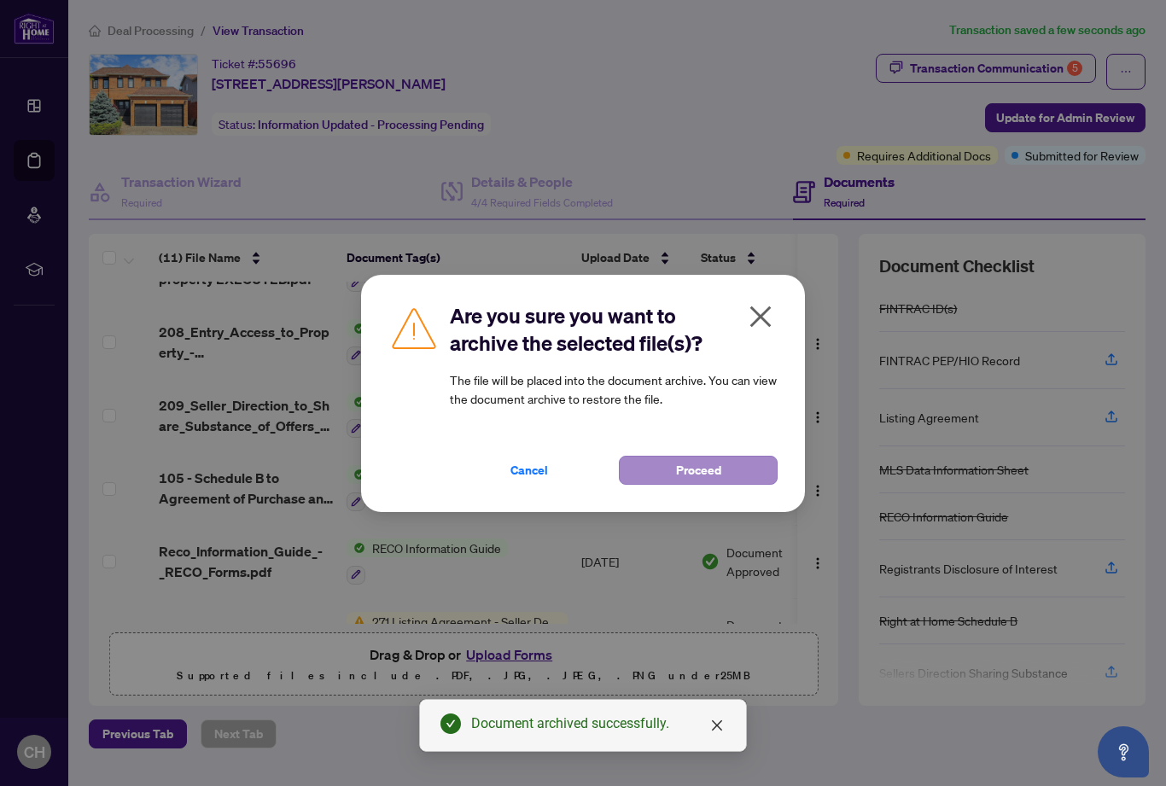
click at [706, 471] on span "Proceed" at bounding box center [698, 470] width 45 height 27
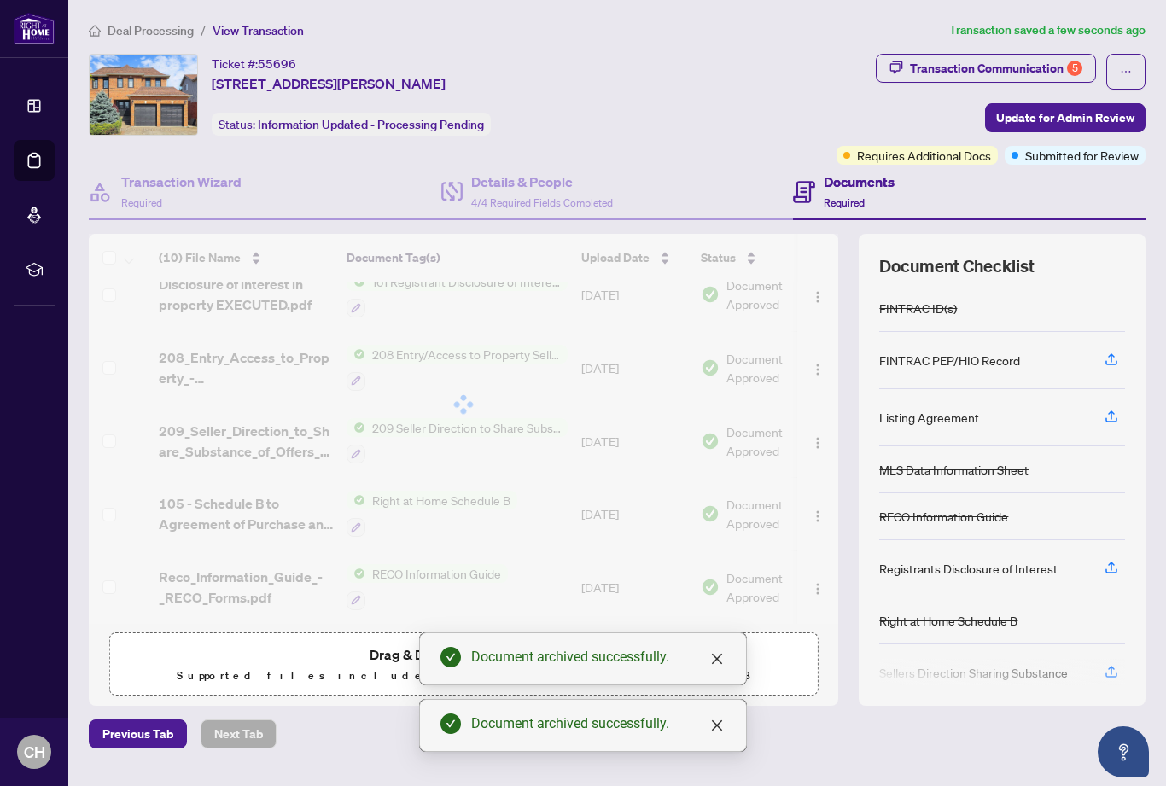
scroll to position [343, 0]
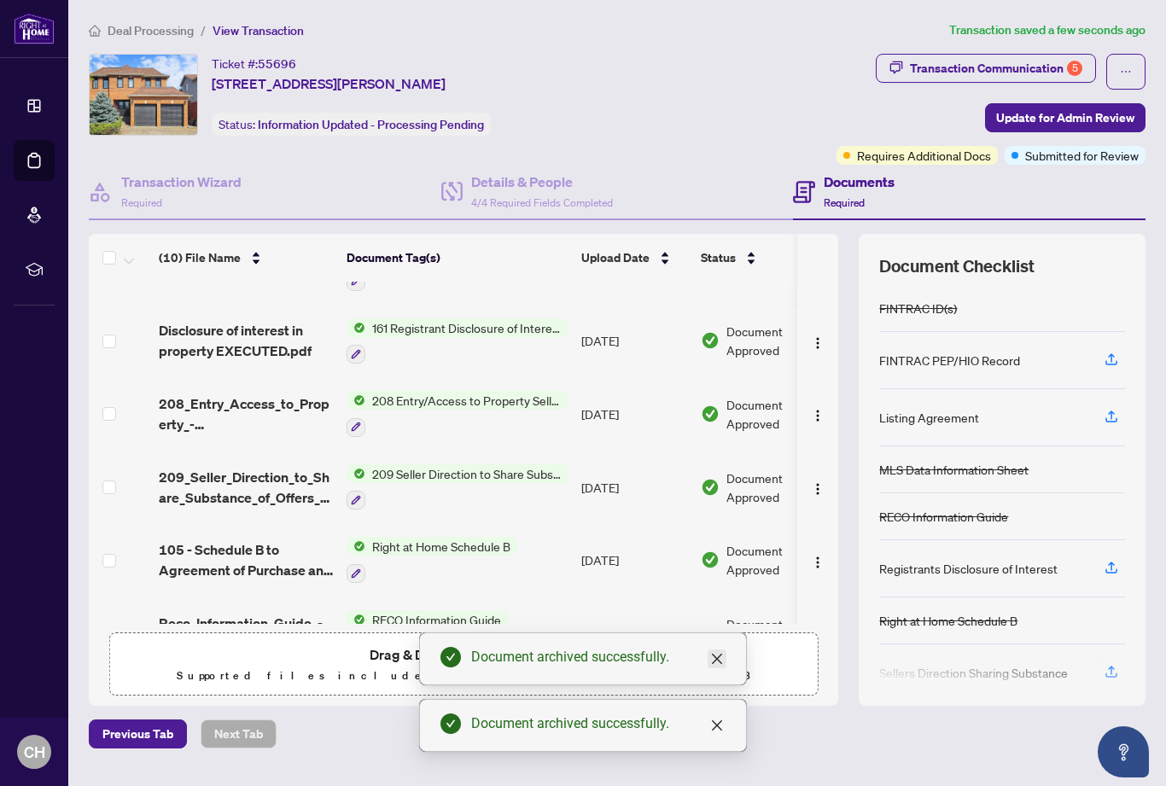
click at [719, 663] on icon "close" at bounding box center [717, 659] width 14 height 14
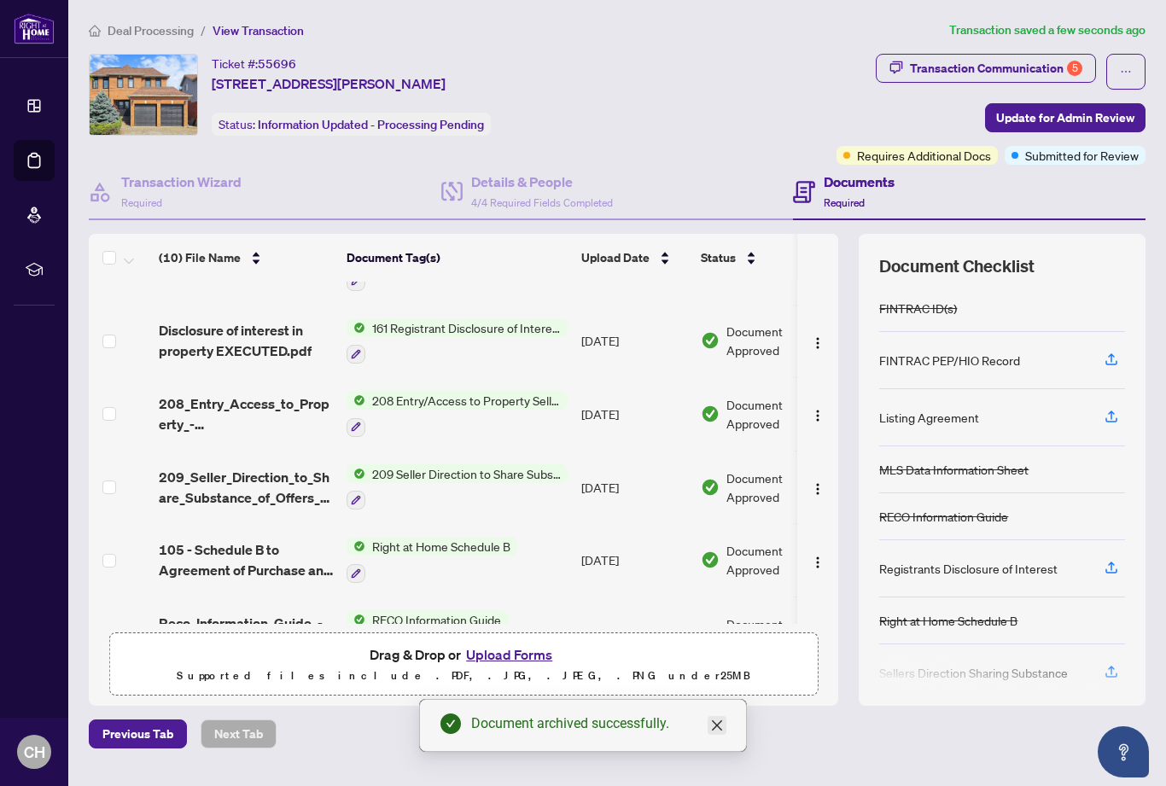
click at [723, 723] on icon "close" at bounding box center [717, 726] width 14 height 14
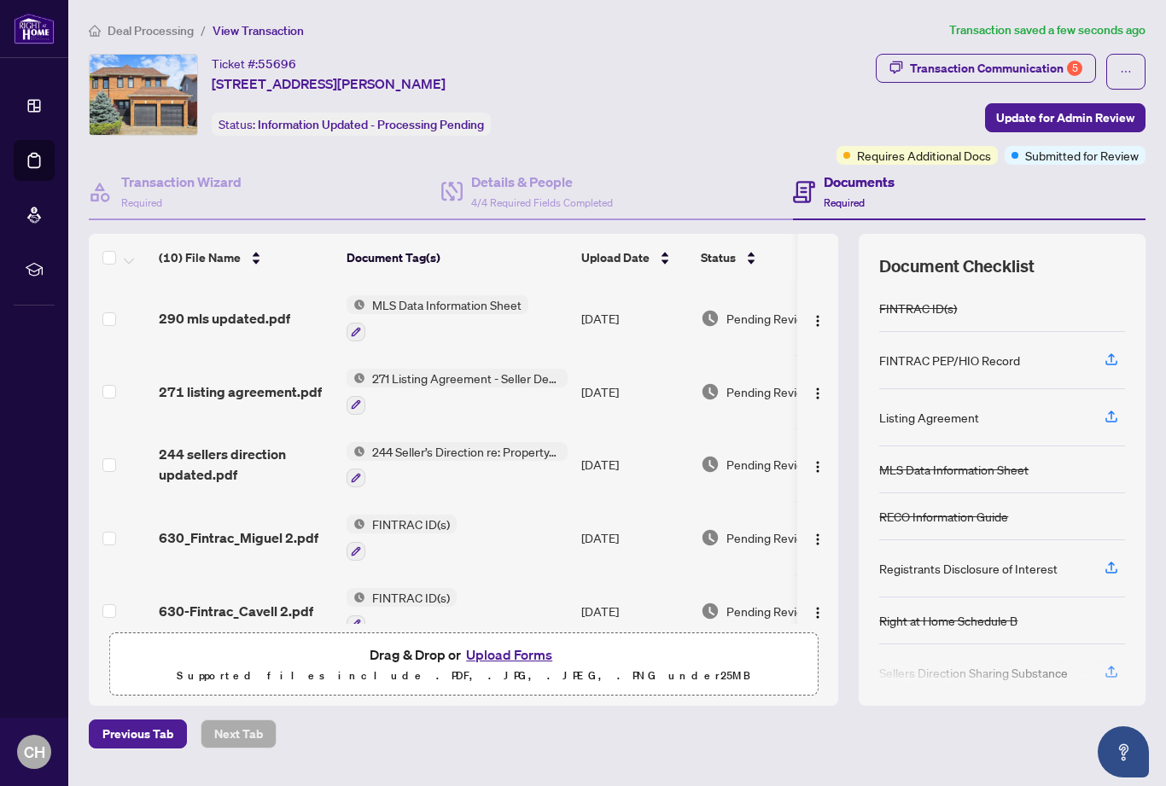
scroll to position [0, 0]
click at [1037, 127] on span "Update for Admin Review" at bounding box center [1065, 117] width 138 height 27
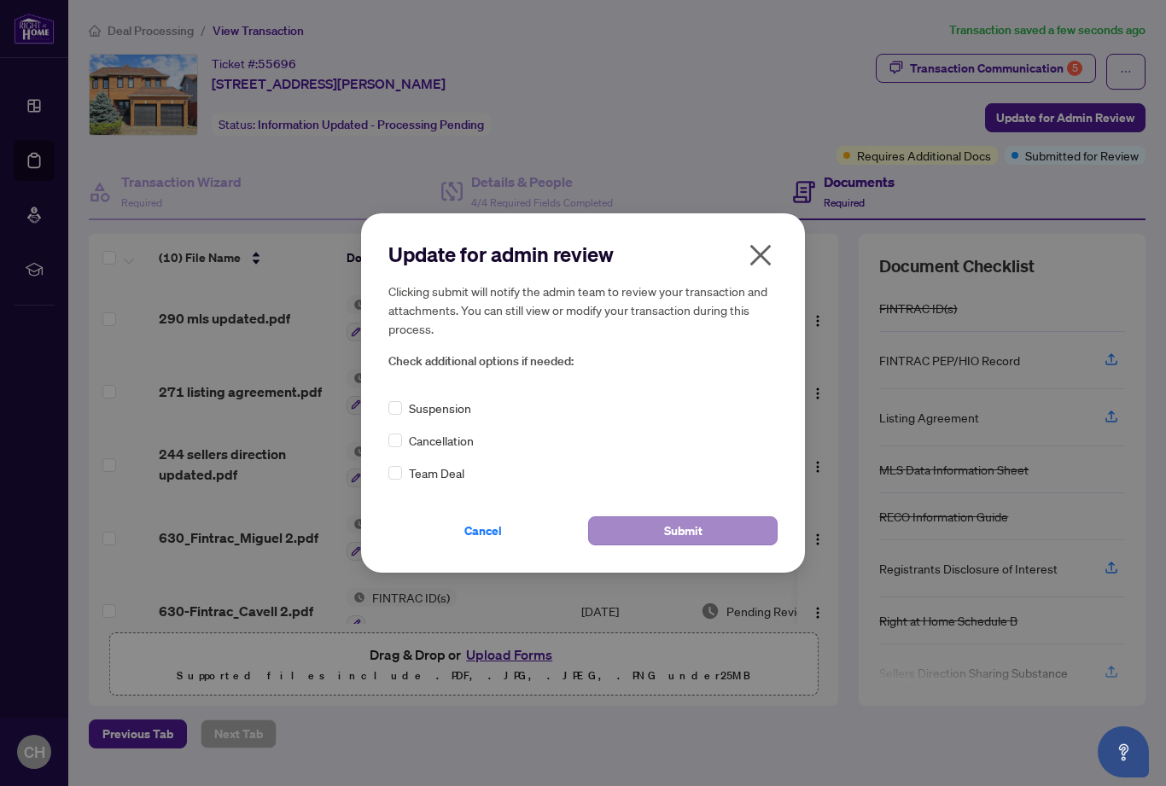
click at [657, 522] on button "Submit" at bounding box center [683, 531] width 190 height 29
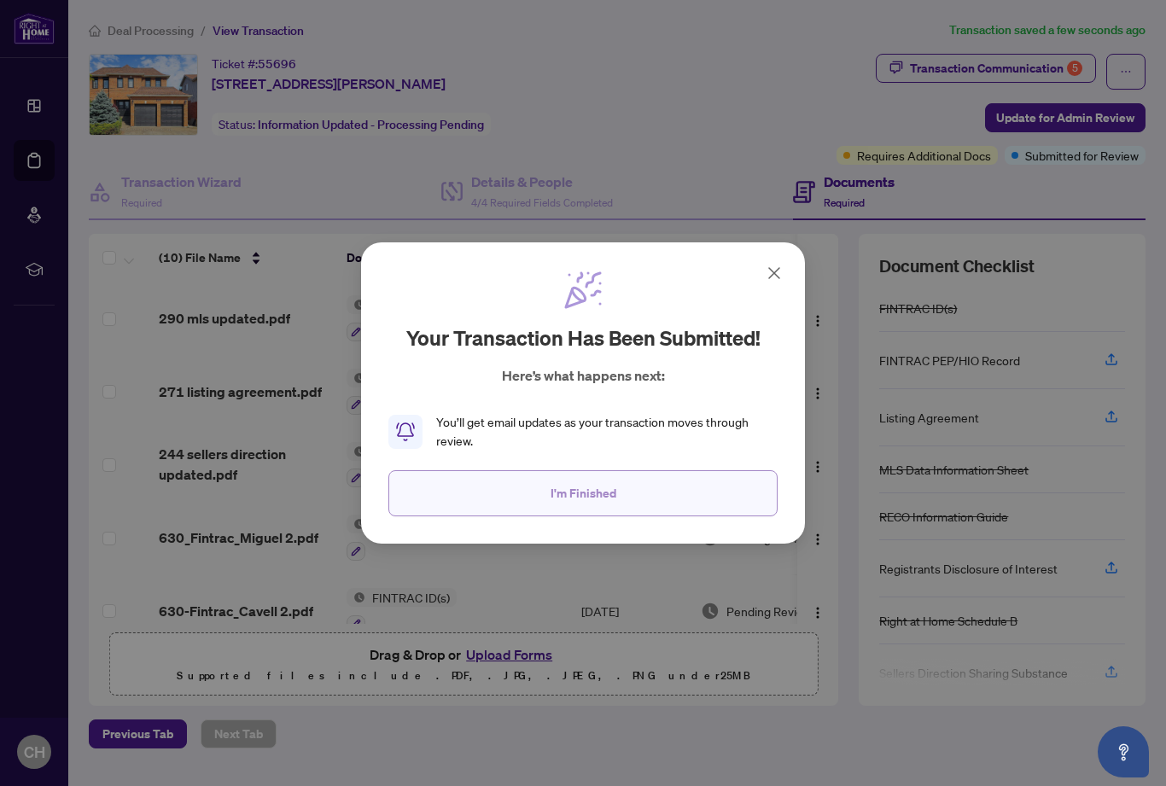
click at [608, 488] on span "I'm Finished" at bounding box center [584, 493] width 66 height 27
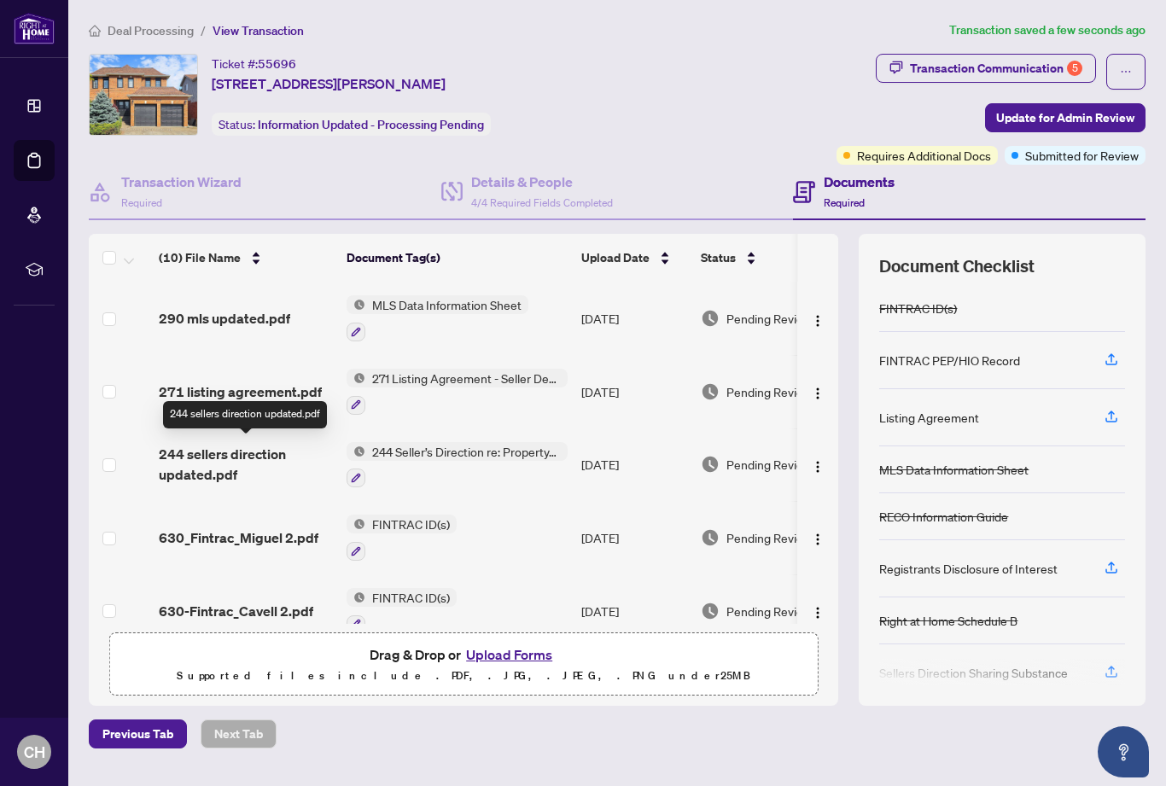
click at [231, 463] on span "244 sellers direction updated.pdf" at bounding box center [246, 464] width 174 height 41
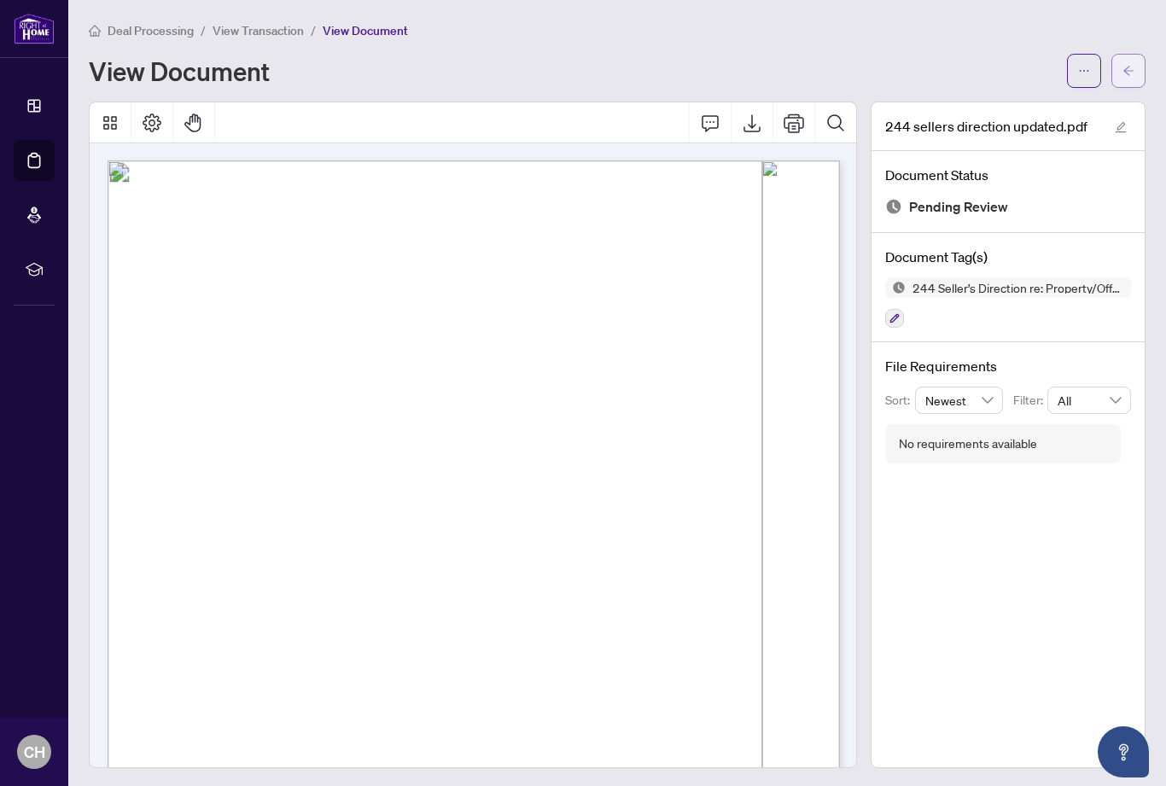
click at [1136, 71] on button "button" at bounding box center [1129, 71] width 34 height 34
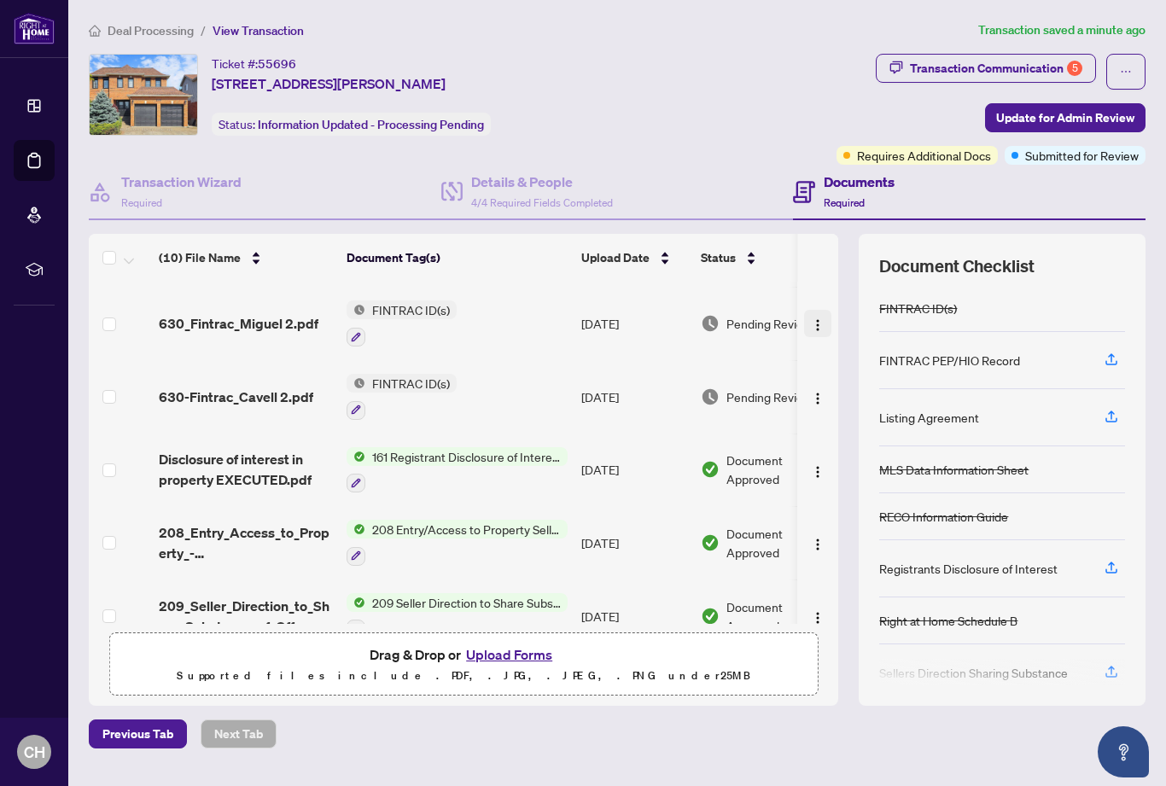
scroll to position [181, 0]
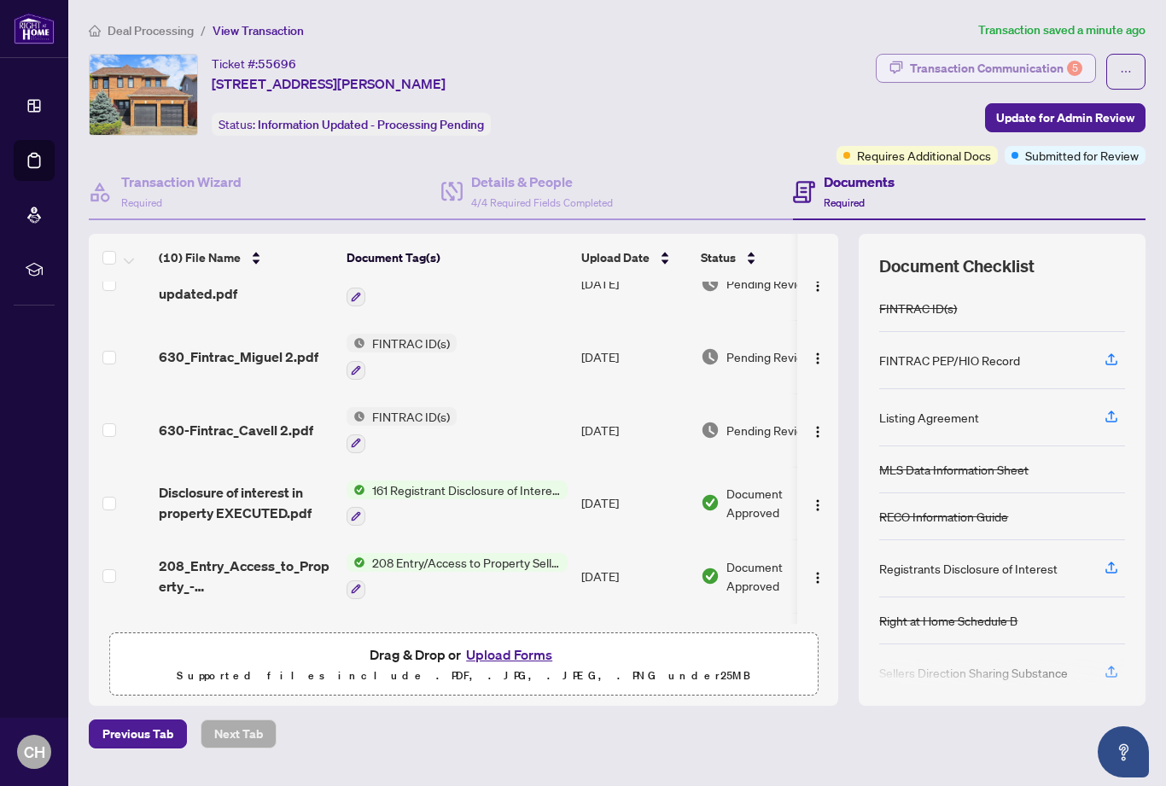
click at [1019, 67] on div "Transaction Communication 5" at bounding box center [996, 68] width 172 height 27
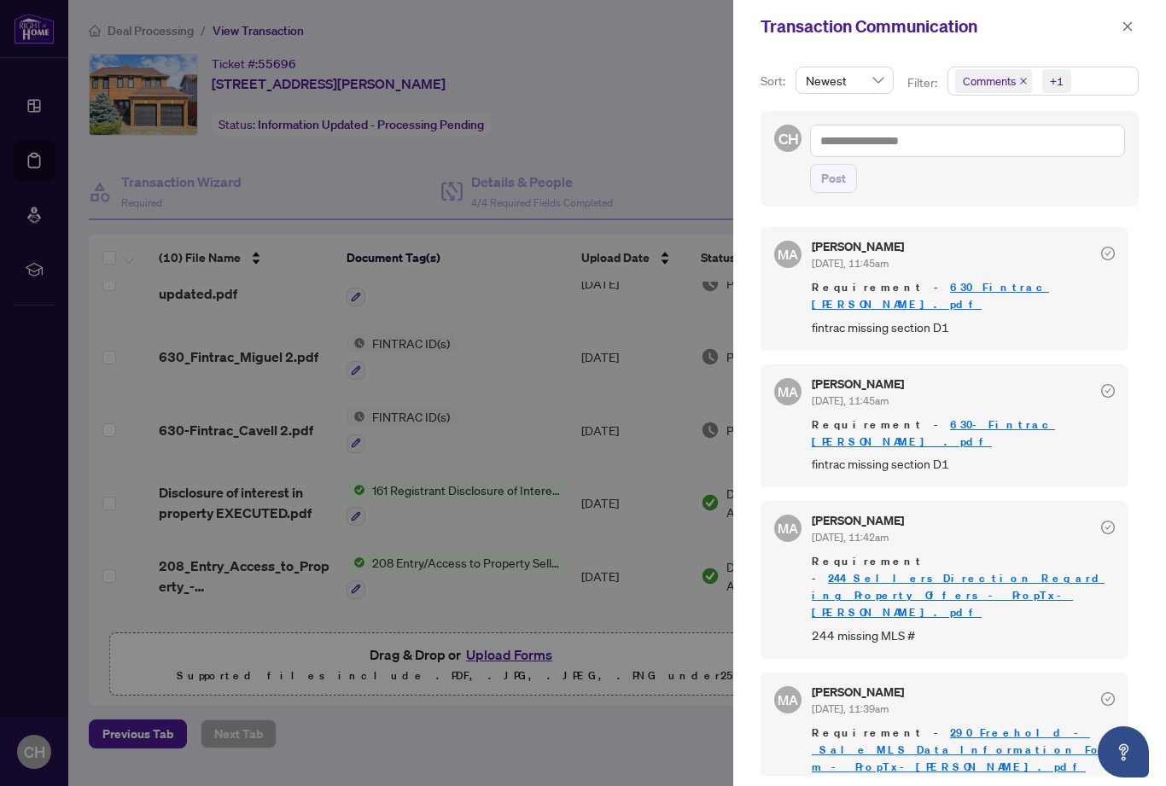
click at [1110, 253] on icon "check-circle" at bounding box center [1108, 254] width 14 height 14
click at [930, 259] on div "[PERSON_NAME] [DATE], 11:45am" at bounding box center [963, 257] width 303 height 32
click at [933, 290] on link "630 Fintrac [PERSON_NAME].pdf" at bounding box center [930, 296] width 237 height 32
